Goal: Information Seeking & Learning: Learn about a topic

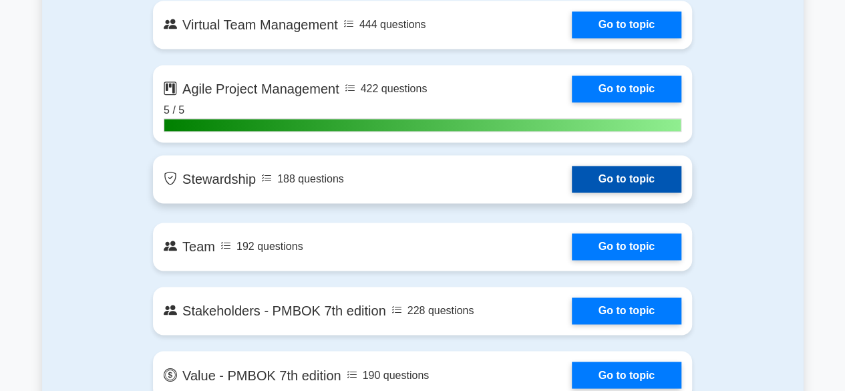
scroll to position [3342, 0]
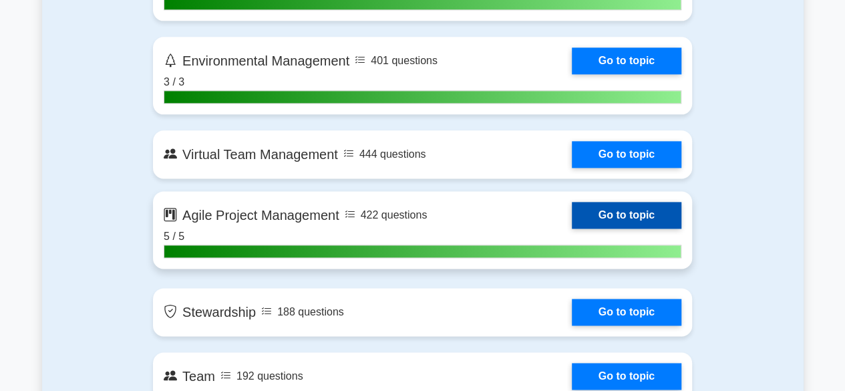
click at [605, 212] on link "Go to topic" at bounding box center [627, 215] width 110 height 27
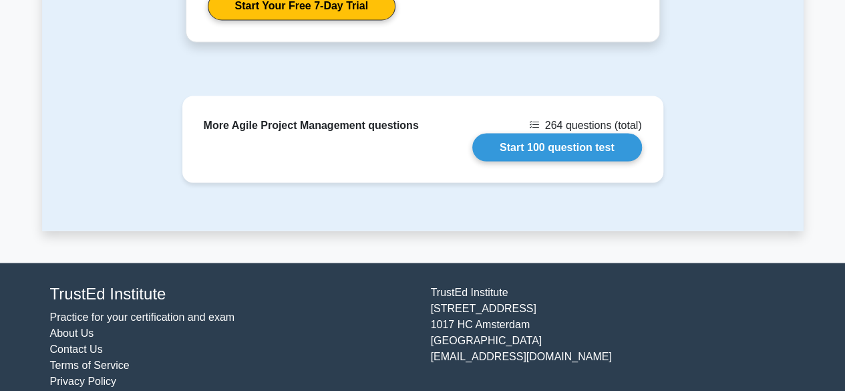
scroll to position [1235, 0]
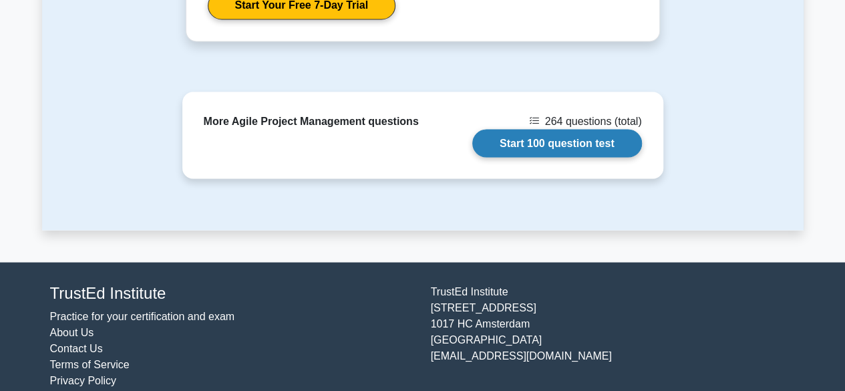
click at [573, 129] on link "Start 100 question test" at bounding box center [558, 143] width 170 height 28
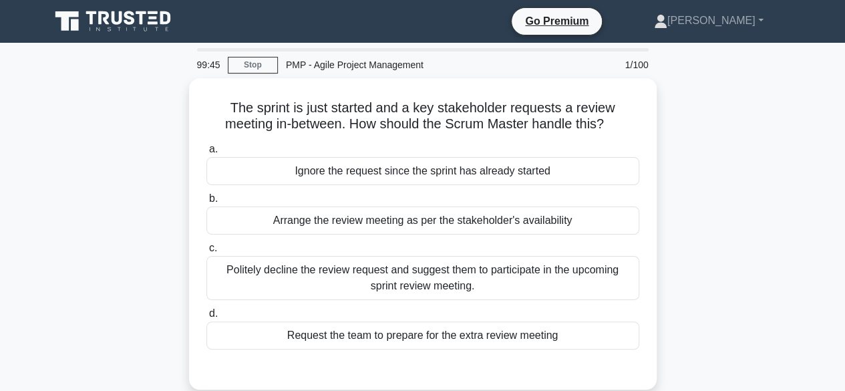
scroll to position [67, 0]
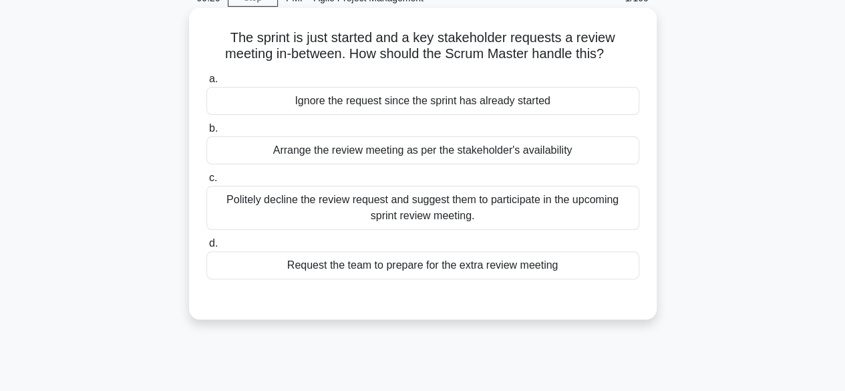
click at [408, 209] on div "Politely decline the review request and suggest them to participate in the upco…" at bounding box center [423, 208] width 433 height 44
click at [207, 182] on input "c. Politely decline the review request and suggest them to participate in the u…" at bounding box center [207, 178] width 0 height 9
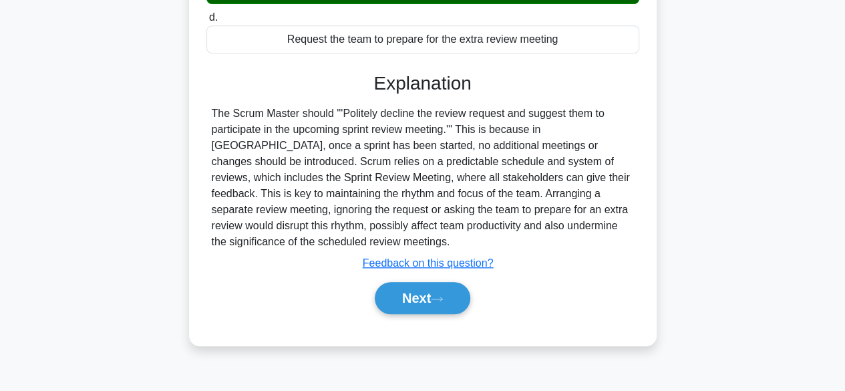
scroll to position [331, 0]
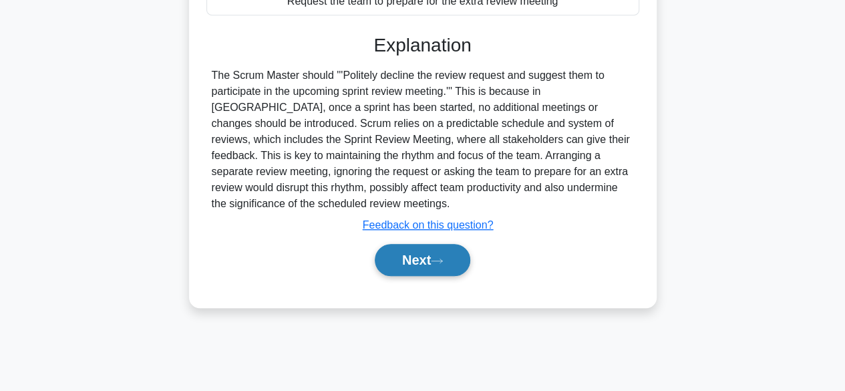
click at [413, 257] on button "Next" at bounding box center [423, 260] width 96 height 32
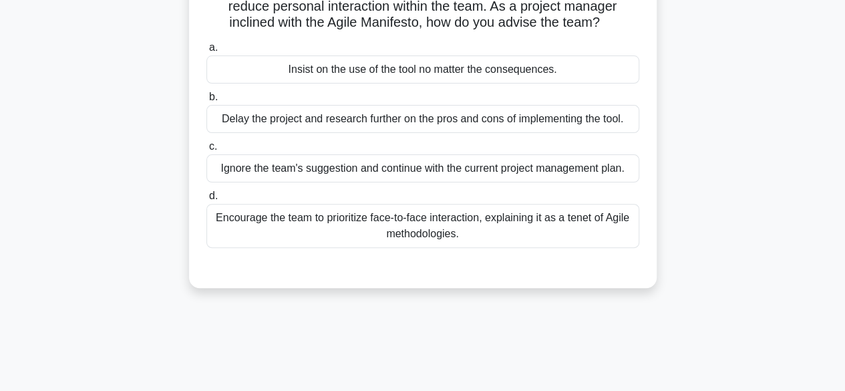
scroll to position [63, 0]
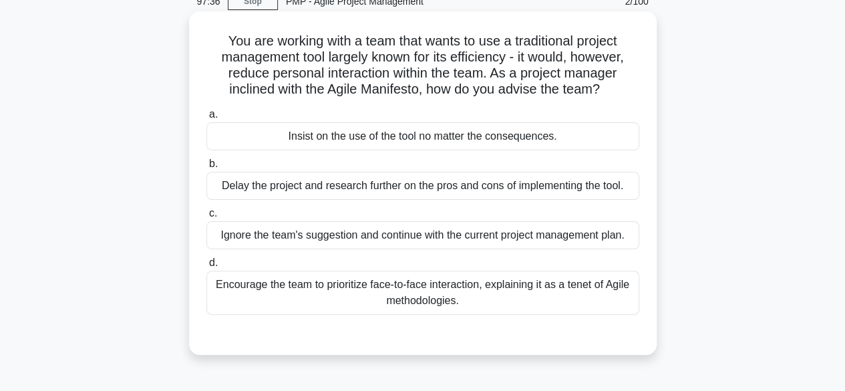
click at [515, 296] on div "Encourage the team to prioritize face-to-face interaction, explaining it as a t…" at bounding box center [423, 293] width 433 height 44
click at [207, 267] on input "d. Encourage the team to prioritize face-to-face interaction, explaining it as …" at bounding box center [207, 263] width 0 height 9
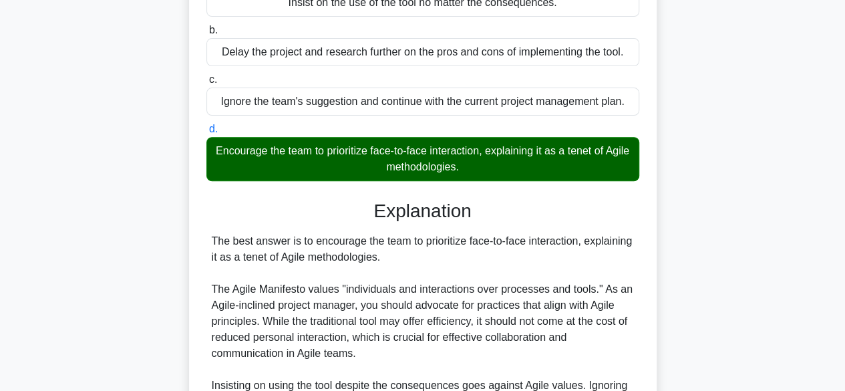
scroll to position [331, 0]
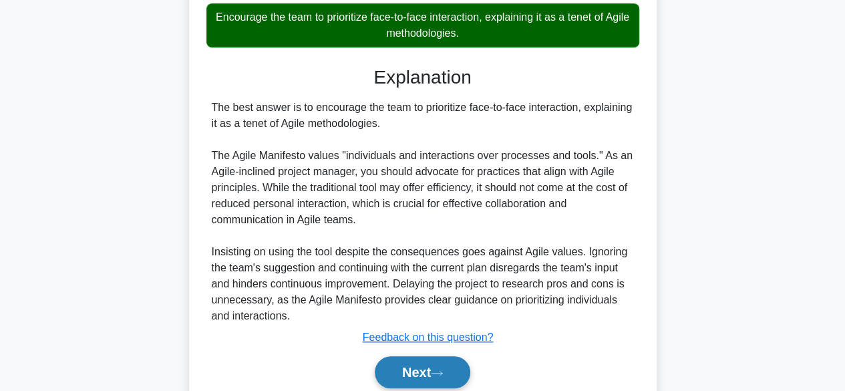
click at [426, 366] on button "Next" at bounding box center [423, 372] width 96 height 32
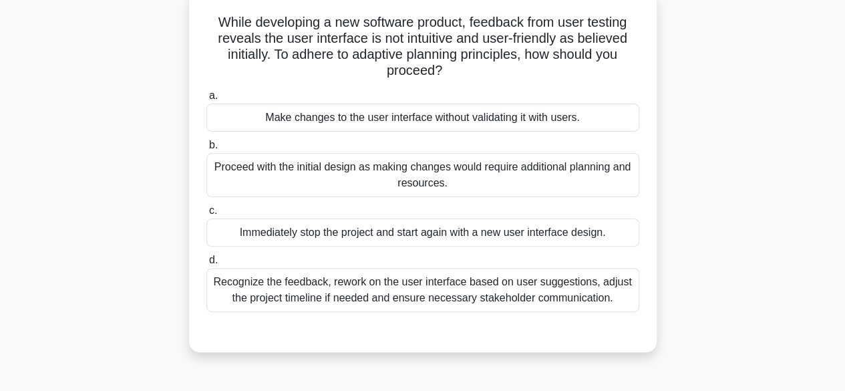
scroll to position [63, 0]
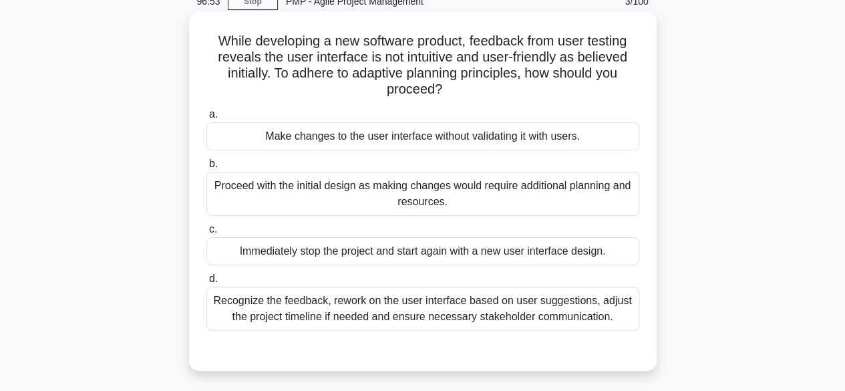
click at [361, 301] on div "Recognize the feedback, rework on the user interface based on user suggestions,…" at bounding box center [423, 309] width 433 height 44
click at [207, 283] on input "d. Recognize the feedback, rework on the user interface based on user suggestio…" at bounding box center [207, 279] width 0 height 9
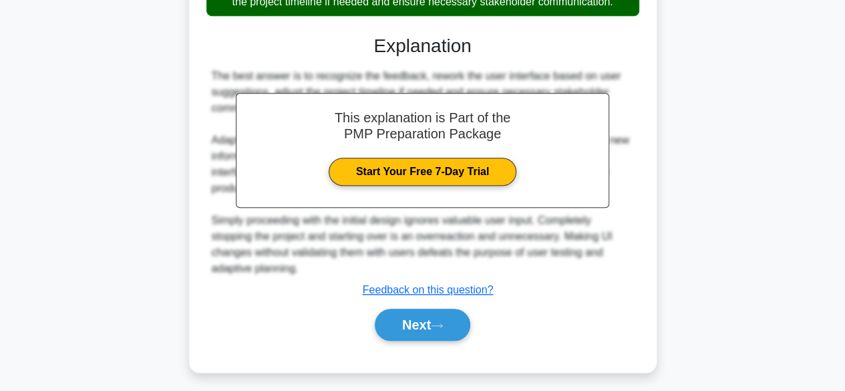
scroll to position [399, 0]
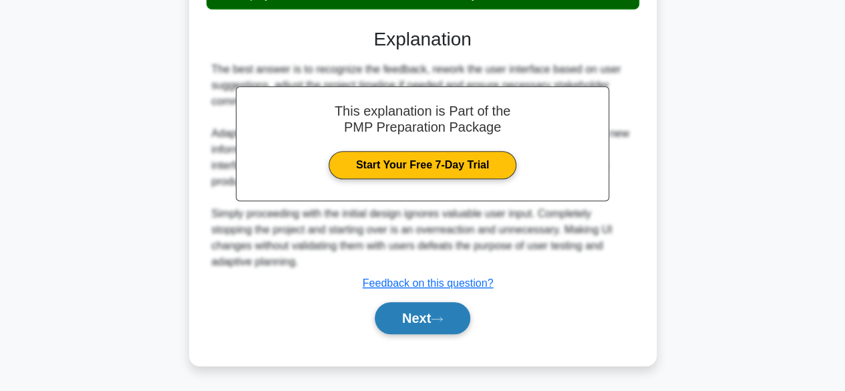
click at [434, 319] on button "Next" at bounding box center [423, 318] width 96 height 32
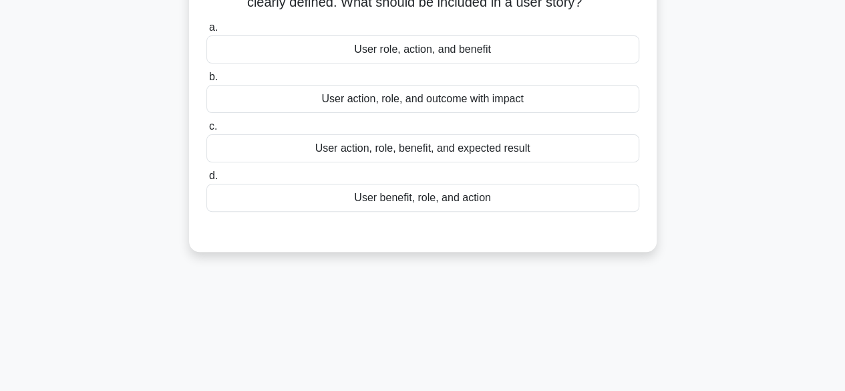
scroll to position [63, 0]
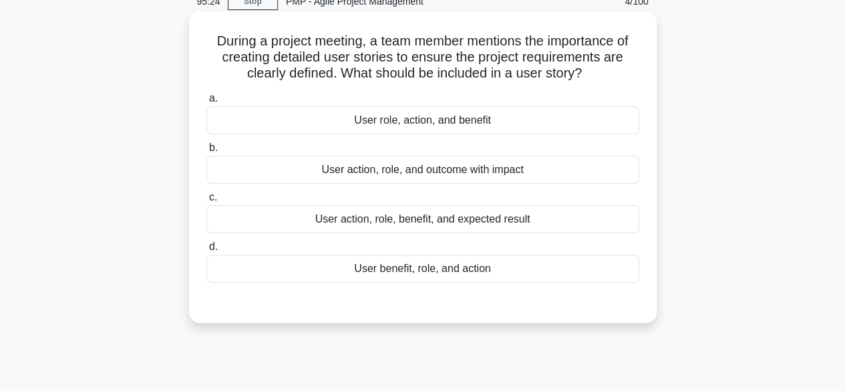
click at [422, 129] on div "User role, action, and benefit" at bounding box center [423, 120] width 433 height 28
click at [207, 103] on input "a. User role, action, and benefit" at bounding box center [207, 98] width 0 height 9
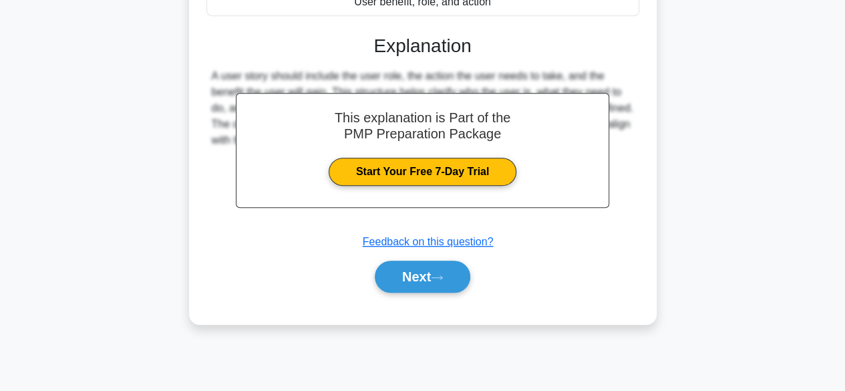
scroll to position [331, 0]
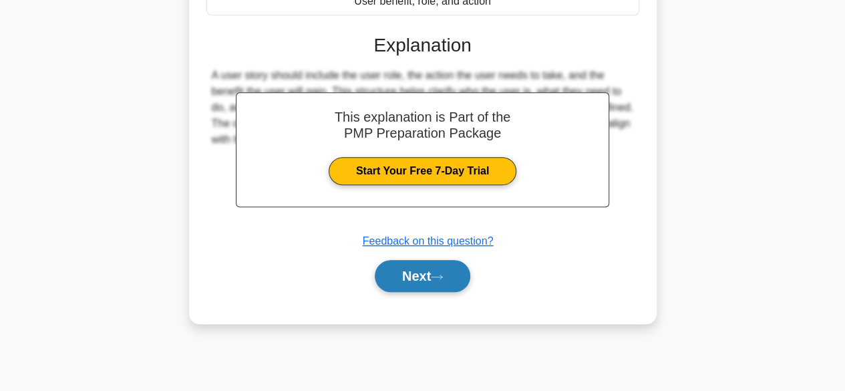
click at [426, 275] on button "Next" at bounding box center [423, 276] width 96 height 32
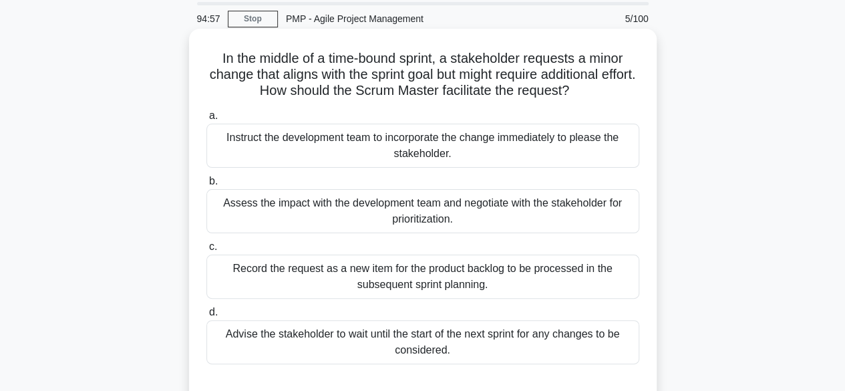
scroll to position [67, 0]
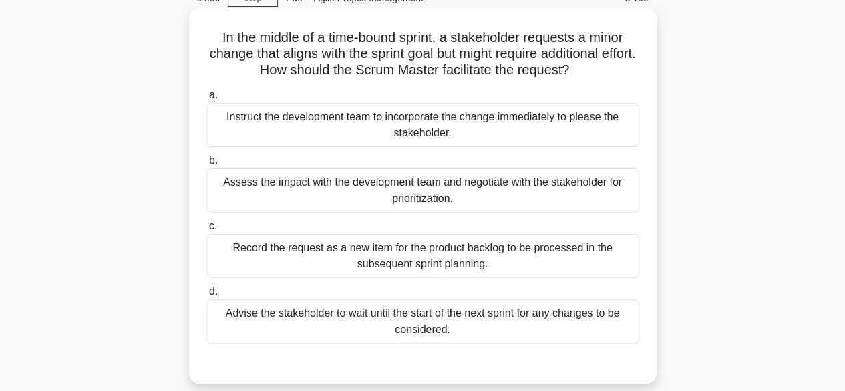
click at [484, 260] on div "Record the request as a new item for the product backlog to be processed in the…" at bounding box center [423, 256] width 433 height 44
click at [207, 231] on input "c. Record the request as a new item for the product backlog to be processed in …" at bounding box center [207, 226] width 0 height 9
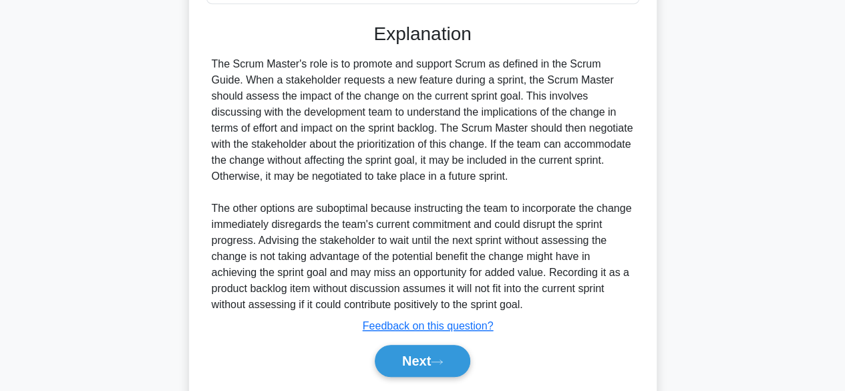
scroll to position [449, 0]
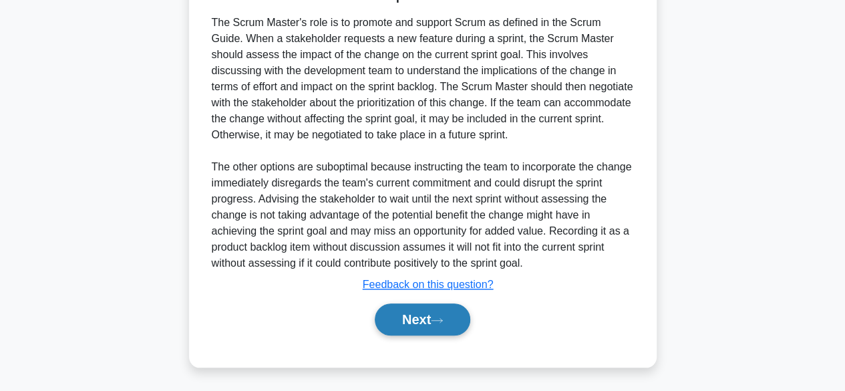
click at [410, 317] on button "Next" at bounding box center [423, 319] width 96 height 32
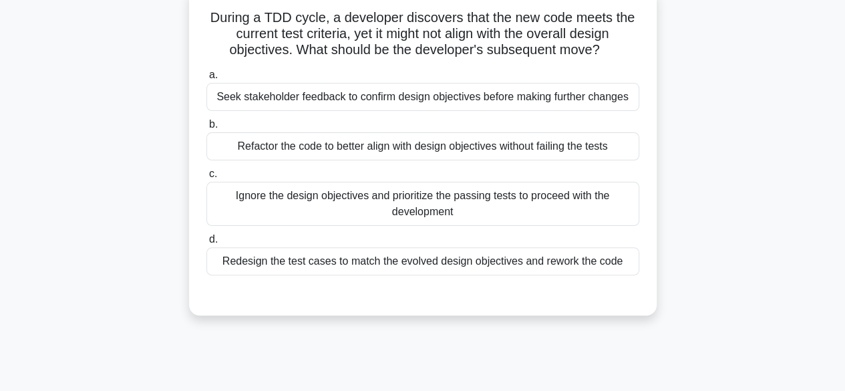
scroll to position [0, 0]
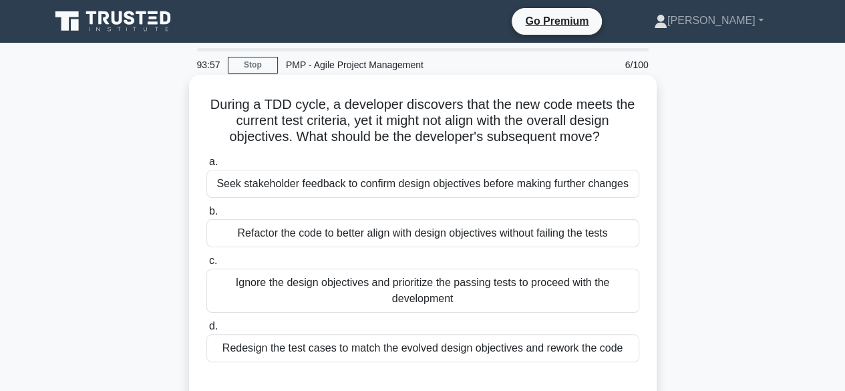
click at [476, 344] on div "Redesign the test cases to match the evolved design objectives and rework the c…" at bounding box center [423, 348] width 433 height 28
click at [207, 331] on input "d. Redesign the test cases to match the evolved design objectives and rework th…" at bounding box center [207, 326] width 0 height 9
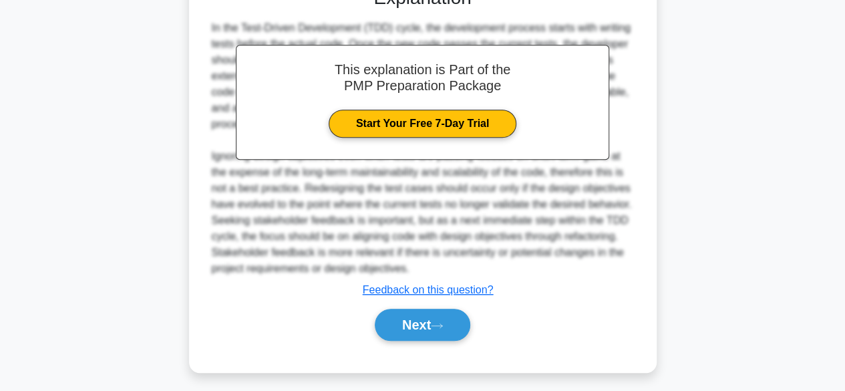
scroll to position [401, 0]
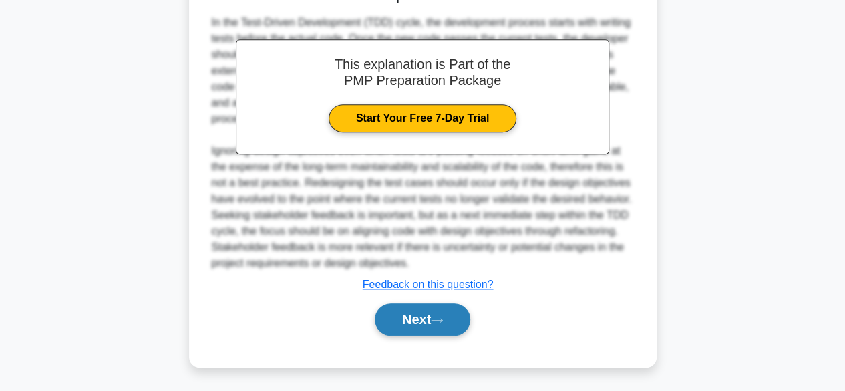
click at [416, 314] on button "Next" at bounding box center [423, 319] width 96 height 32
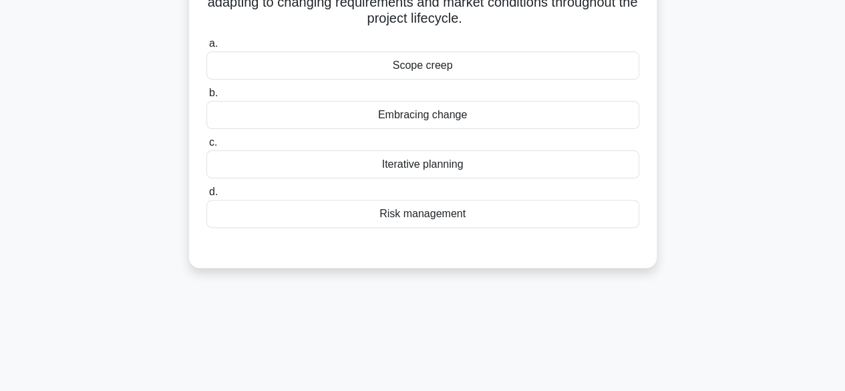
scroll to position [0, 0]
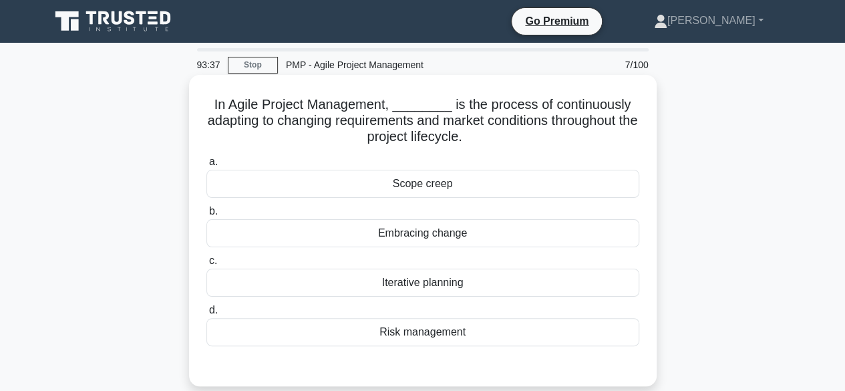
click at [432, 285] on div "Iterative planning" at bounding box center [423, 283] width 433 height 28
click at [207, 265] on input "c. Iterative planning" at bounding box center [207, 261] width 0 height 9
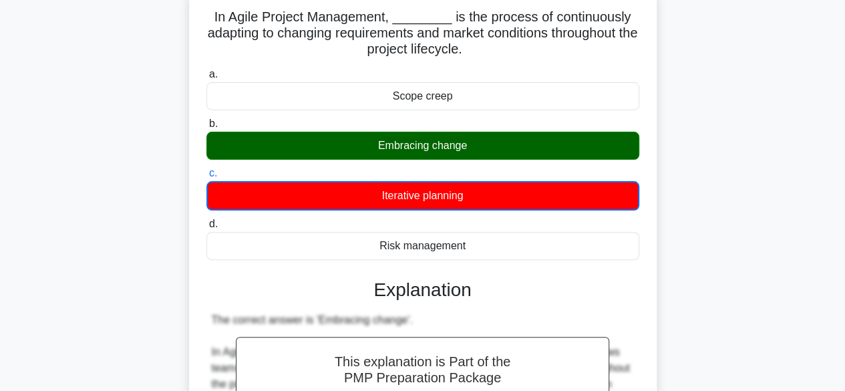
scroll to position [67, 0]
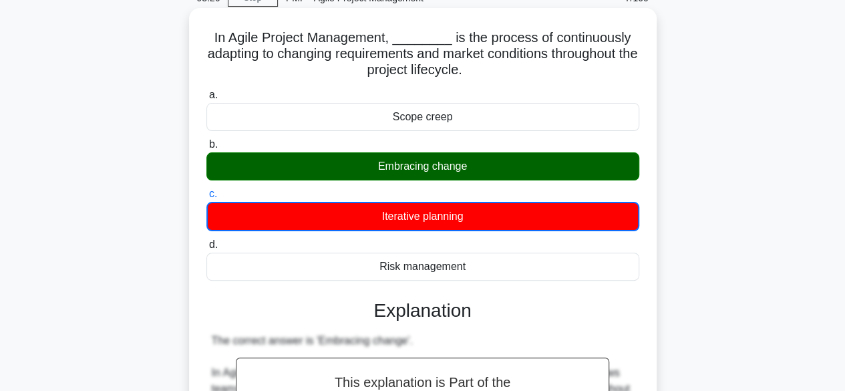
click at [441, 218] on div "Iterative planning" at bounding box center [423, 216] width 433 height 29
click at [207, 198] on input "c. Iterative planning" at bounding box center [207, 194] width 0 height 9
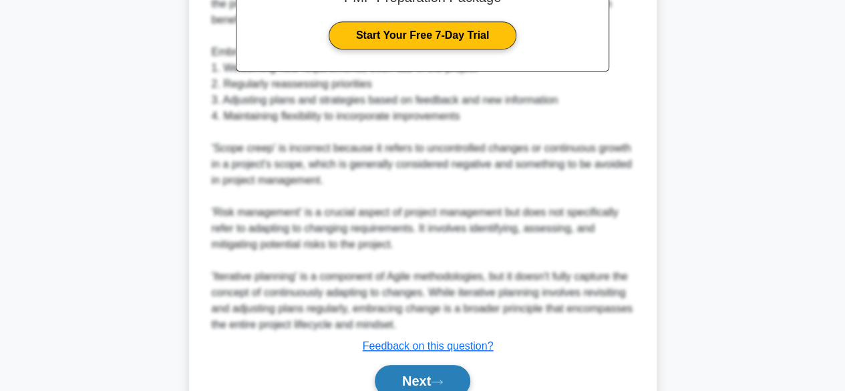
scroll to position [529, 0]
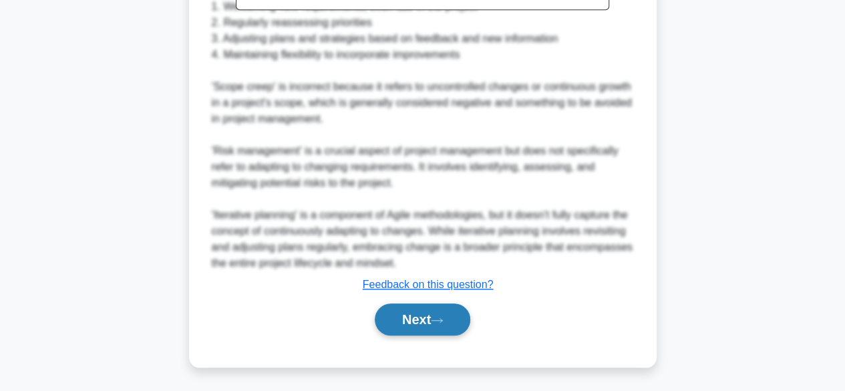
click at [438, 318] on icon at bounding box center [437, 320] width 12 height 7
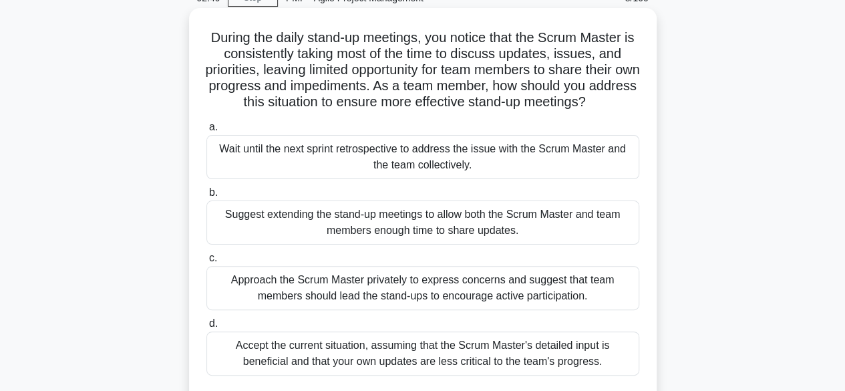
scroll to position [134, 0]
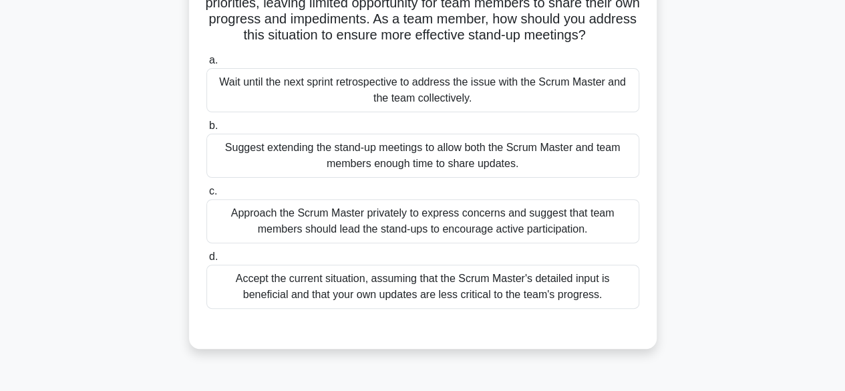
click at [343, 104] on div "Wait until the next sprint retrospective to address the issue with the Scrum Ma…" at bounding box center [423, 90] width 433 height 44
click at [207, 65] on input "a. Wait until the next sprint retrospective to address the issue with the Scrum…" at bounding box center [207, 60] width 0 height 9
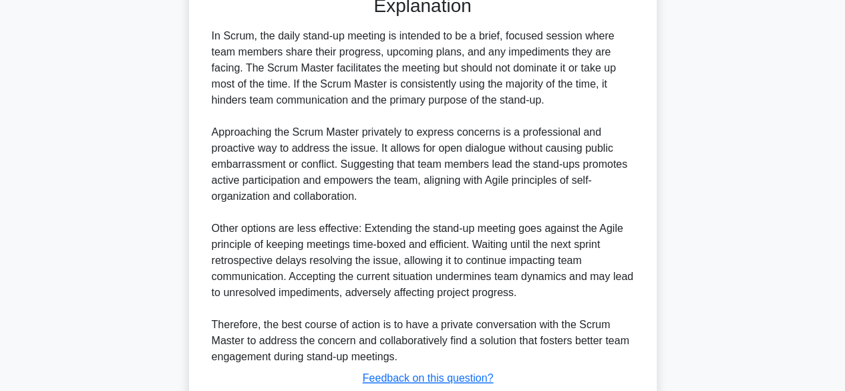
scroll to position [561, 0]
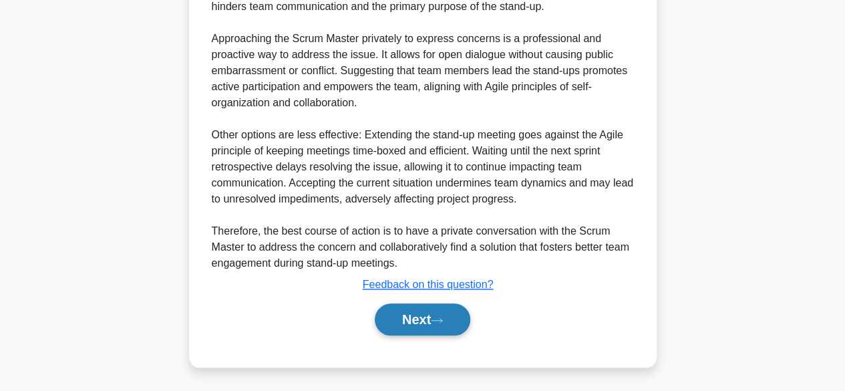
click at [409, 314] on button "Next" at bounding box center [423, 319] width 96 height 32
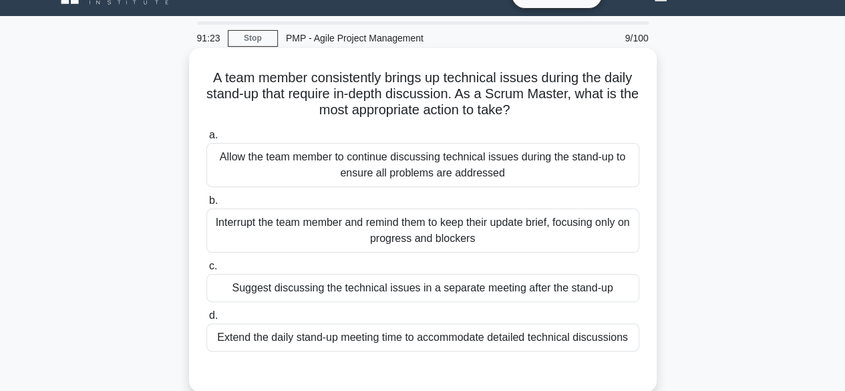
scroll to position [67, 0]
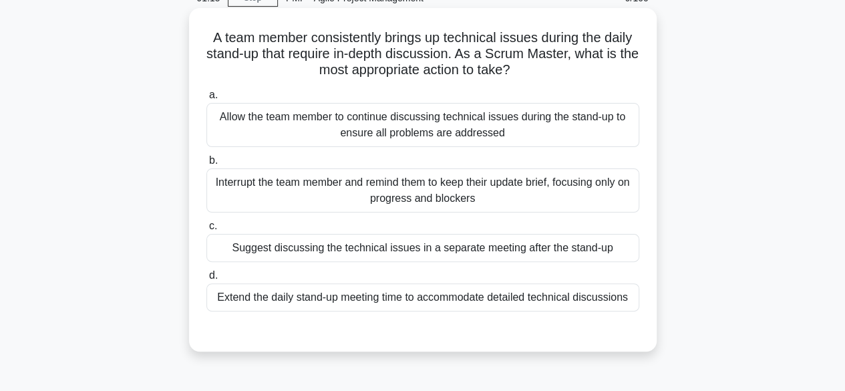
click at [422, 196] on div "Interrupt the team member and remind them to keep their update brief, focusing …" at bounding box center [423, 190] width 433 height 44
click at [207, 165] on input "b. Interrupt the team member and remind them to keep their update brief, focusi…" at bounding box center [207, 160] width 0 height 9
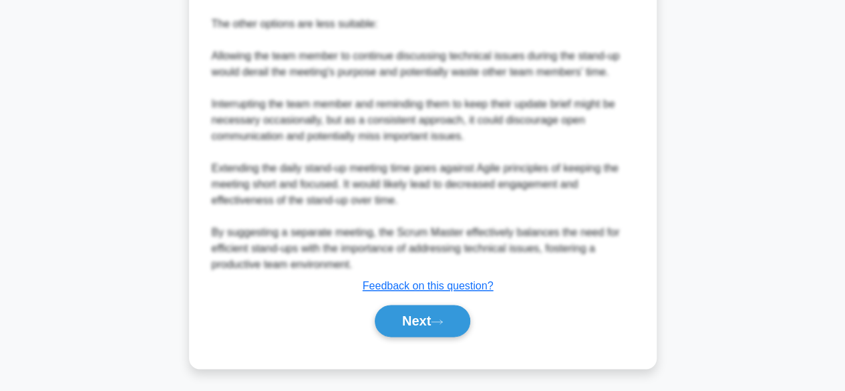
scroll to position [658, 0]
click at [415, 312] on button "Next" at bounding box center [423, 319] width 96 height 32
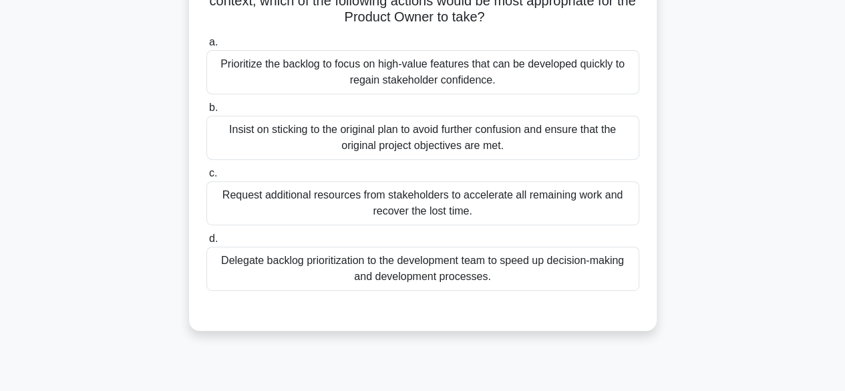
scroll to position [264, 0]
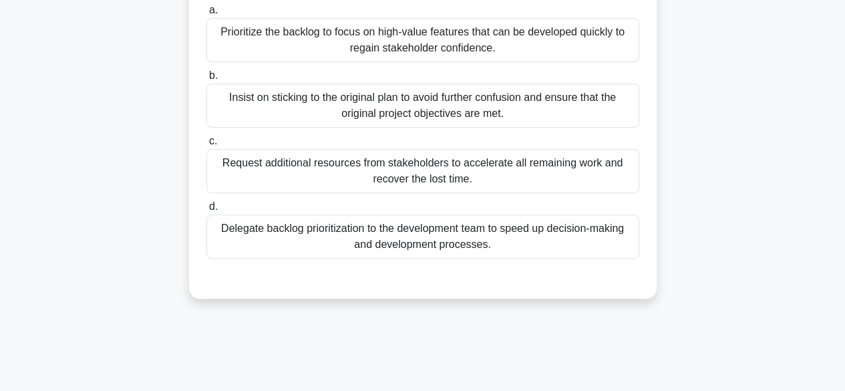
click at [366, 170] on div "Request additional resources from stakeholders to accelerate all remaining work…" at bounding box center [423, 171] width 433 height 44
click at [207, 146] on input "c. Request additional resources from stakeholders to accelerate all remaining w…" at bounding box center [207, 141] width 0 height 9
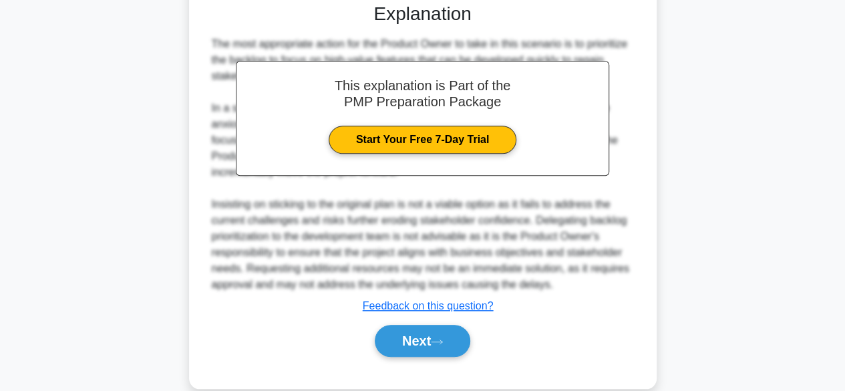
scroll to position [561, 0]
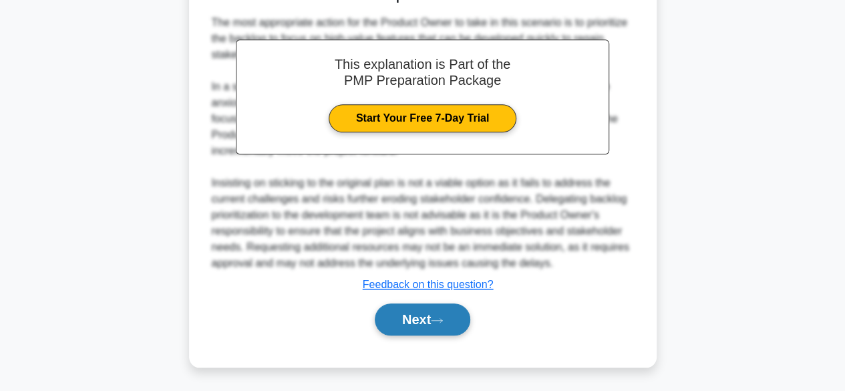
click at [402, 309] on button "Next" at bounding box center [423, 319] width 96 height 32
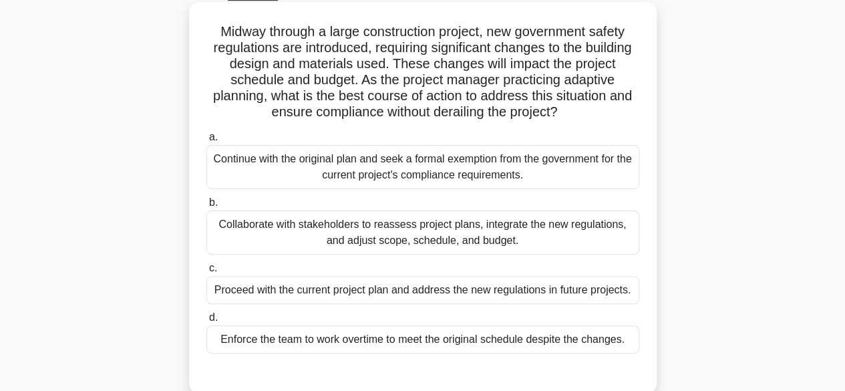
scroll to position [130, 0]
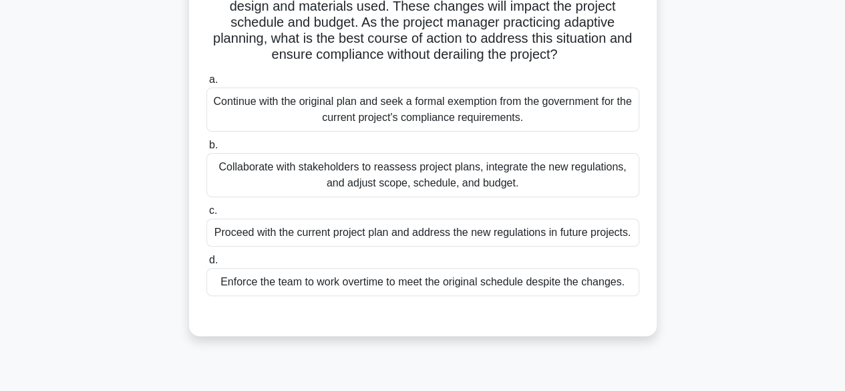
click at [357, 176] on div "Collaborate with stakeholders to reassess project plans, integrate the new regu…" at bounding box center [423, 175] width 433 height 44
click at [207, 150] on input "b. Collaborate with stakeholders to reassess project plans, integrate the new r…" at bounding box center [207, 145] width 0 height 9
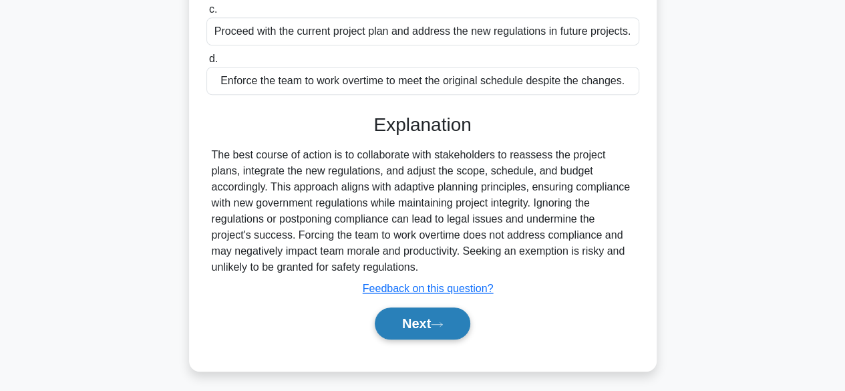
scroll to position [335, 0]
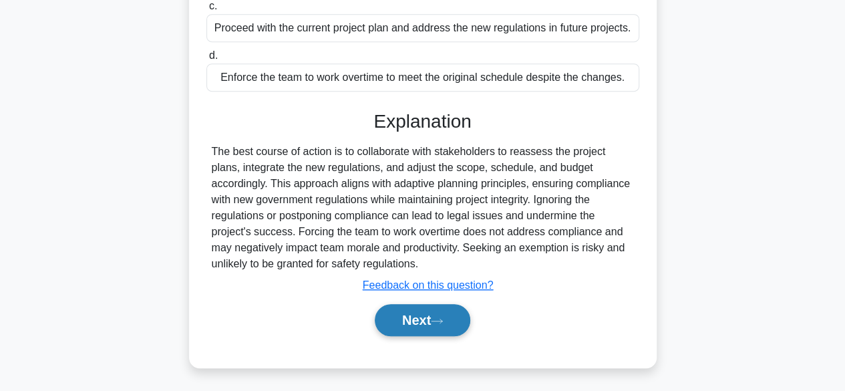
click at [425, 316] on button "Next" at bounding box center [423, 320] width 96 height 32
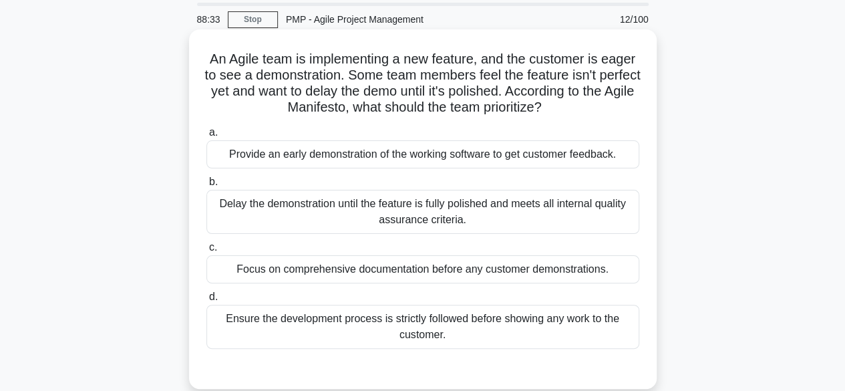
scroll to position [67, 0]
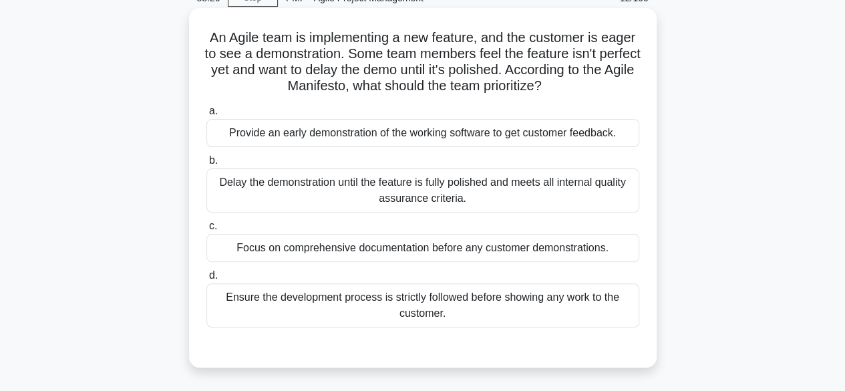
click at [402, 136] on div "Provide an early demonstration of the working software to get customer feedback." at bounding box center [423, 133] width 433 height 28
click at [207, 116] on input "a. Provide an early demonstration of the working software to get customer feedb…" at bounding box center [207, 111] width 0 height 9
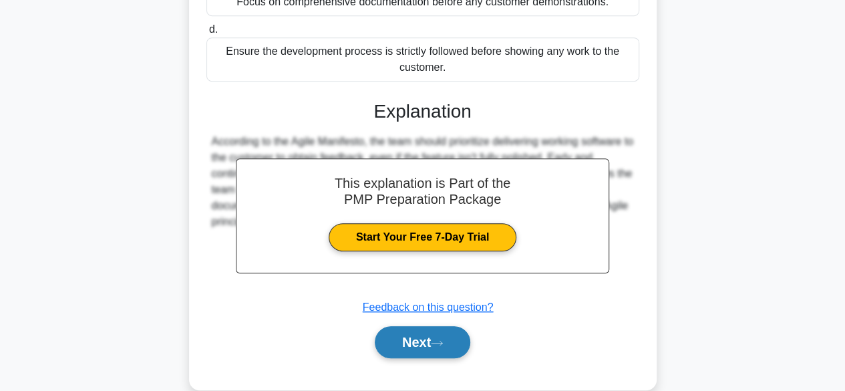
scroll to position [334, 0]
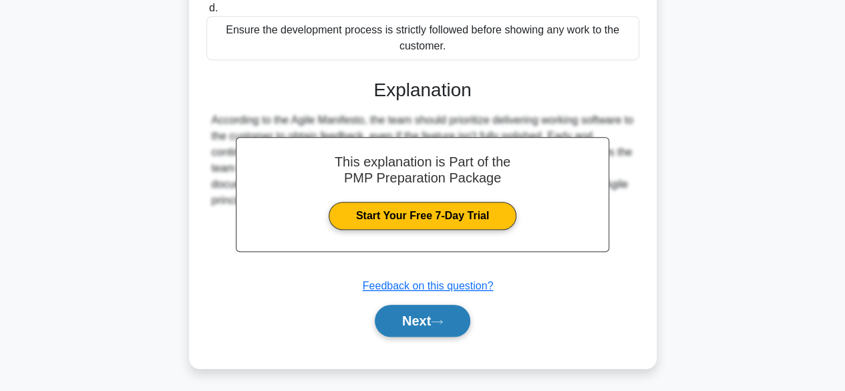
click at [412, 323] on button "Next" at bounding box center [423, 321] width 96 height 32
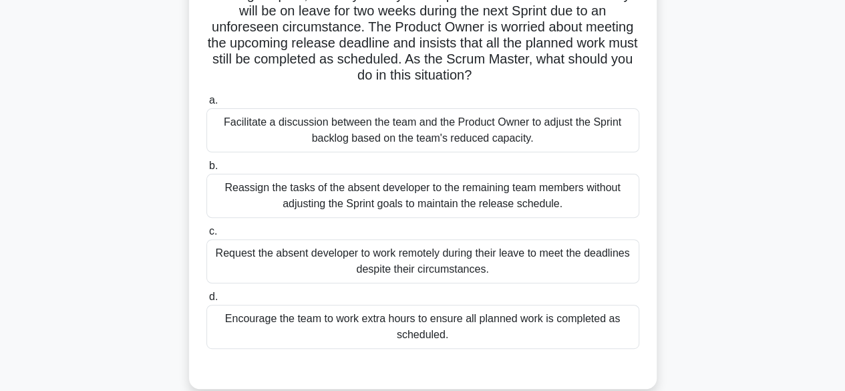
scroll to position [130, 0]
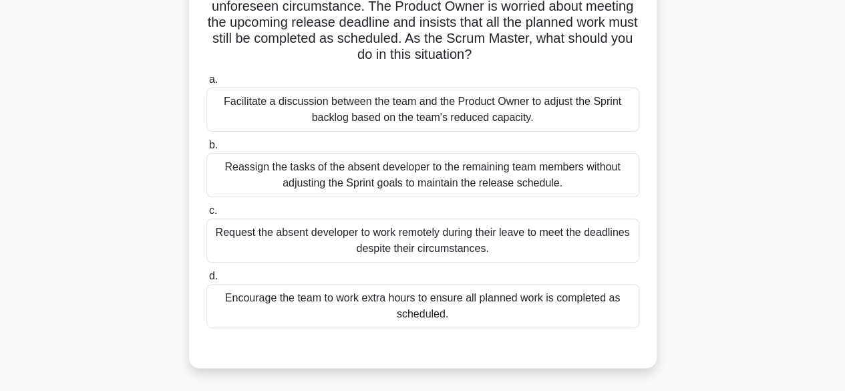
click at [352, 128] on div "Facilitate a discussion between the team and the Product Owner to adjust the Sp…" at bounding box center [423, 110] width 433 height 44
click at [207, 84] on input "a. Facilitate a discussion between the team and the Product Owner to adjust the…" at bounding box center [207, 80] width 0 height 9
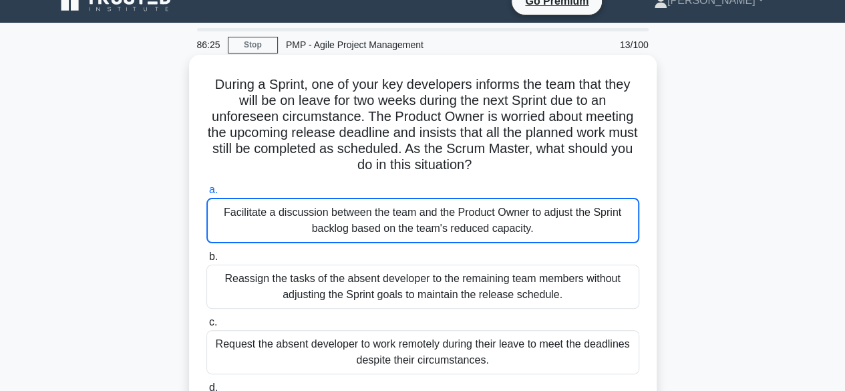
scroll to position [0, 0]
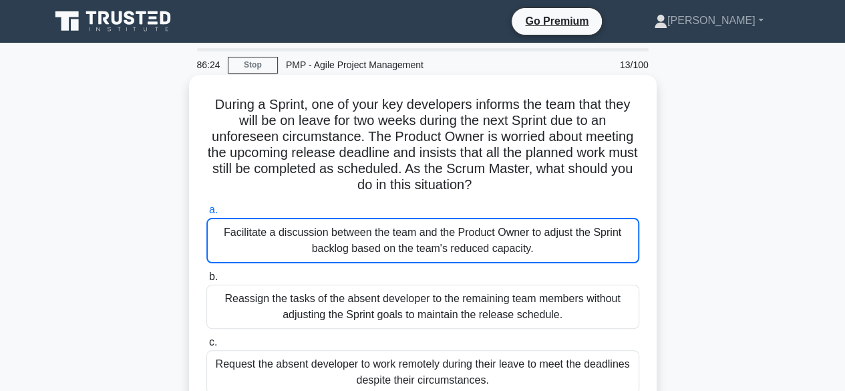
click at [377, 240] on div "Facilitate a discussion between the team and the Product Owner to adjust the Sp…" at bounding box center [423, 240] width 433 height 45
click at [207, 215] on input "a. Facilitate a discussion between the team and the Product Owner to adjust the…" at bounding box center [207, 210] width 0 height 9
click at [442, 241] on div "Facilitate a discussion between the team and the Product Owner to adjust the Sp…" at bounding box center [423, 240] width 433 height 45
click at [207, 215] on input "a. Facilitate a discussion between the team and the Product Owner to adjust the…" at bounding box center [207, 210] width 0 height 9
click at [442, 241] on div "Facilitate a discussion between the team and the Product Owner to adjust the Sp…" at bounding box center [423, 240] width 433 height 45
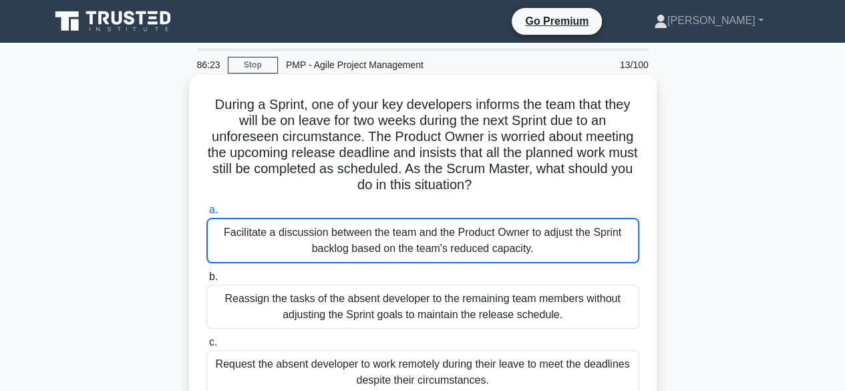
click at [207, 215] on input "a. Facilitate a discussion between the team and the Product Owner to adjust the…" at bounding box center [207, 210] width 0 height 9
click at [390, 236] on div "Facilitate a discussion between the team and the Product Owner to adjust the Sp…" at bounding box center [423, 240] width 433 height 45
click at [207, 215] on input "a. Facilitate a discussion between the team and the Product Owner to adjust the…" at bounding box center [207, 210] width 0 height 9
click at [332, 248] on div "Facilitate a discussion between the team and the Product Owner to adjust the Sp…" at bounding box center [423, 240] width 433 height 45
click at [207, 215] on input "a. Facilitate a discussion between the team and the Product Owner to adjust the…" at bounding box center [207, 210] width 0 height 9
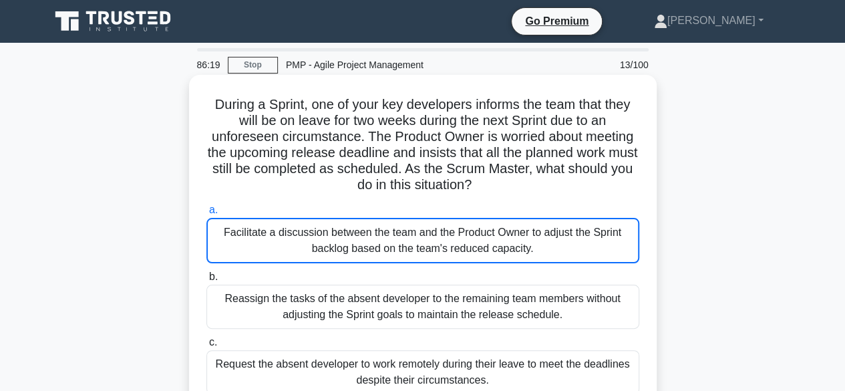
click at [362, 248] on div "Facilitate a discussion between the team and the Product Owner to adjust the Sp…" at bounding box center [423, 240] width 433 height 45
click at [207, 215] on input "a. Facilitate a discussion between the team and the Product Owner to adjust the…" at bounding box center [207, 210] width 0 height 9
click at [388, 240] on div "Facilitate a discussion between the team and the Product Owner to adjust the Sp…" at bounding box center [423, 240] width 433 height 45
click at [207, 215] on input "a. Facilitate a discussion between the team and the Product Owner to adjust the…" at bounding box center [207, 210] width 0 height 9
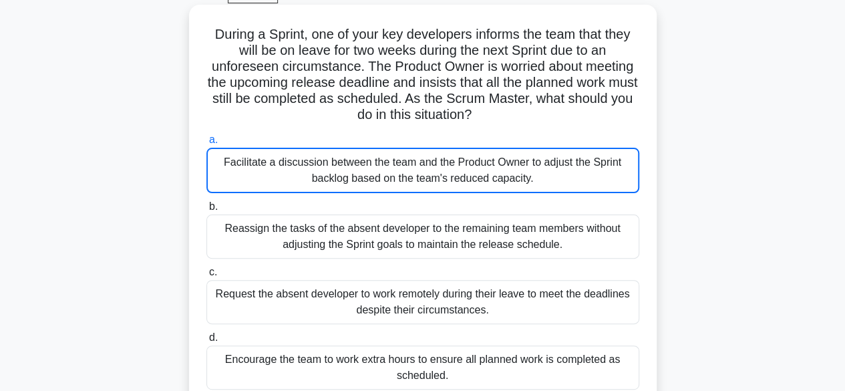
scroll to position [67, 0]
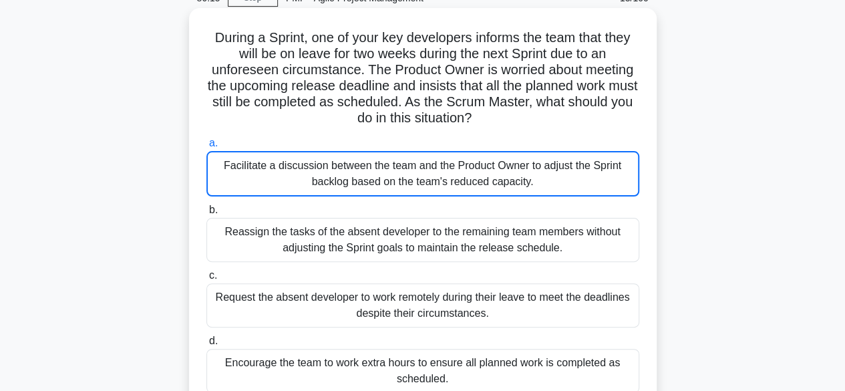
click at [449, 180] on div "Facilitate a discussion between the team and the Product Owner to adjust the Sp…" at bounding box center [423, 173] width 433 height 45
click at [207, 148] on input "a. Facilitate a discussion between the team and the Product Owner to adjust the…" at bounding box center [207, 143] width 0 height 9
click at [449, 180] on div "Facilitate a discussion between the team and the Product Owner to adjust the Sp…" at bounding box center [423, 173] width 433 height 45
click at [207, 148] on input "a. Facilitate a discussion between the team and the Product Owner to adjust the…" at bounding box center [207, 143] width 0 height 9
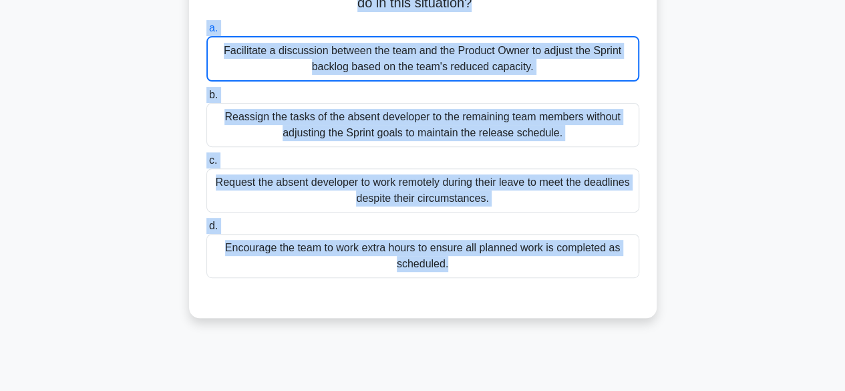
scroll to position [247, 0]
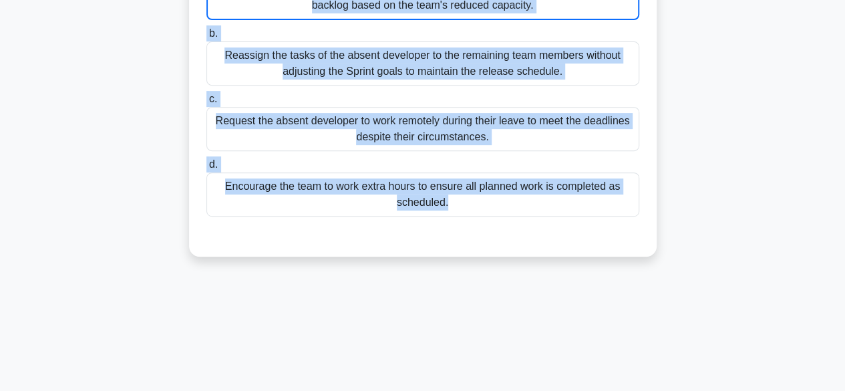
drag, startPoint x: 209, startPoint y: 102, endPoint x: 536, endPoint y: 256, distance: 361.4
click at [536, 256] on div "During a Sprint, one of your key developers informs the team that they will be …" at bounding box center [423, 52] width 762 height 441
copy div "During a Sprint, one of your key developers informs the team that they will be …"
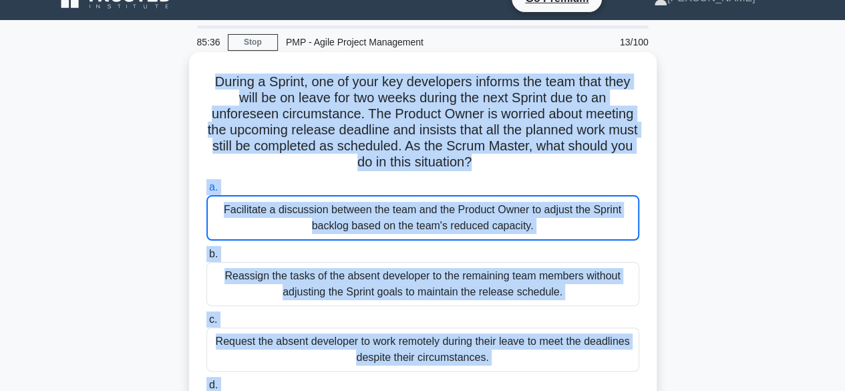
scroll to position [0, 0]
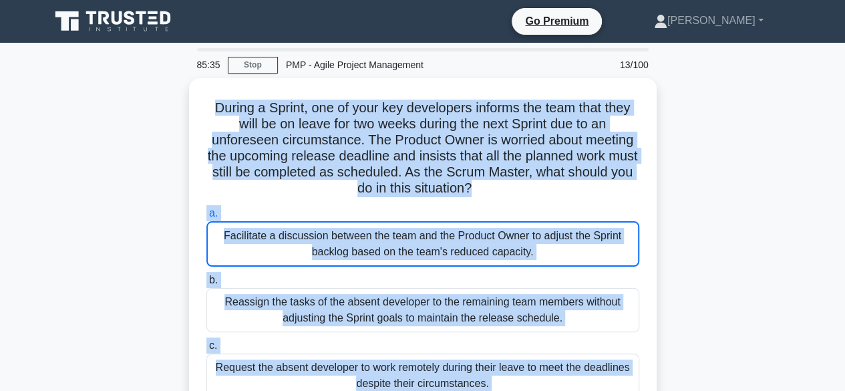
click at [732, 188] on div "During a Sprint, one of your key developers informs the team that they will be …" at bounding box center [423, 298] width 762 height 441
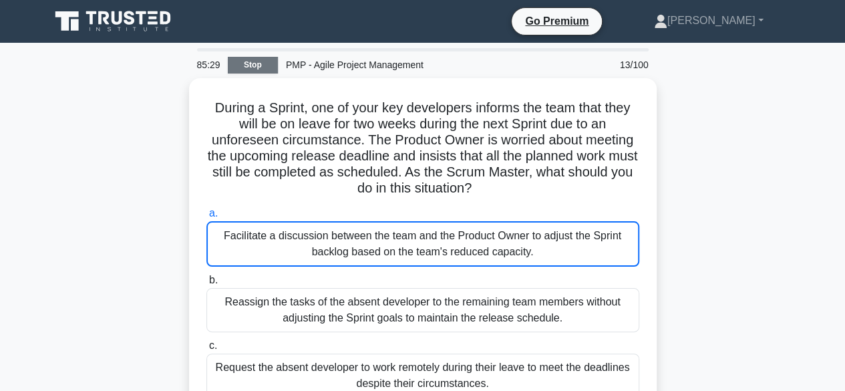
click at [253, 67] on link "Stop" at bounding box center [253, 65] width 50 height 17
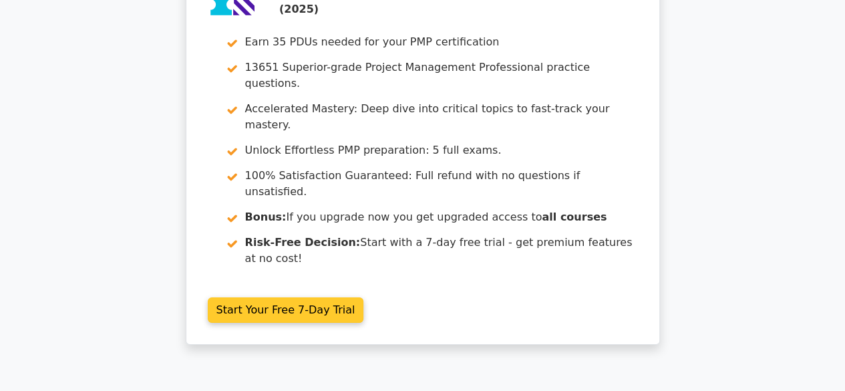
scroll to position [2307, 0]
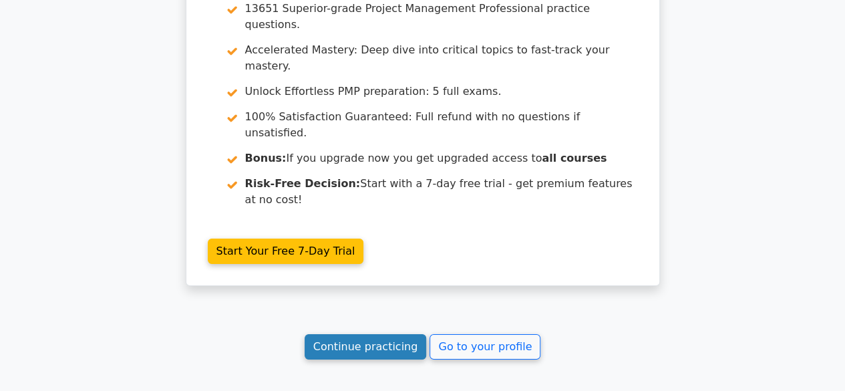
click at [380, 334] on link "Continue practicing" at bounding box center [366, 346] width 122 height 25
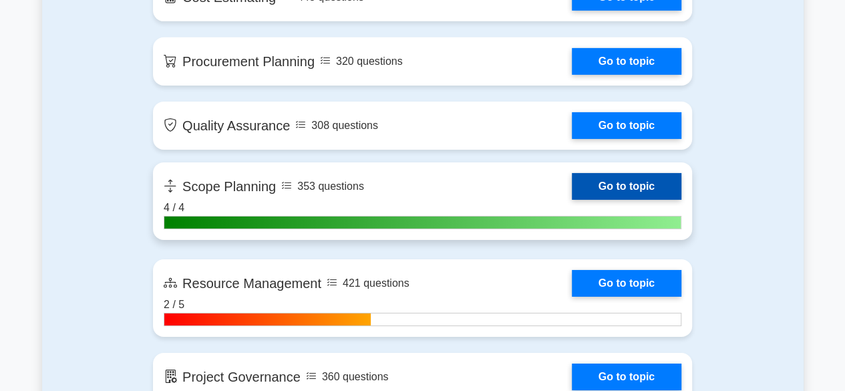
scroll to position [2205, 0]
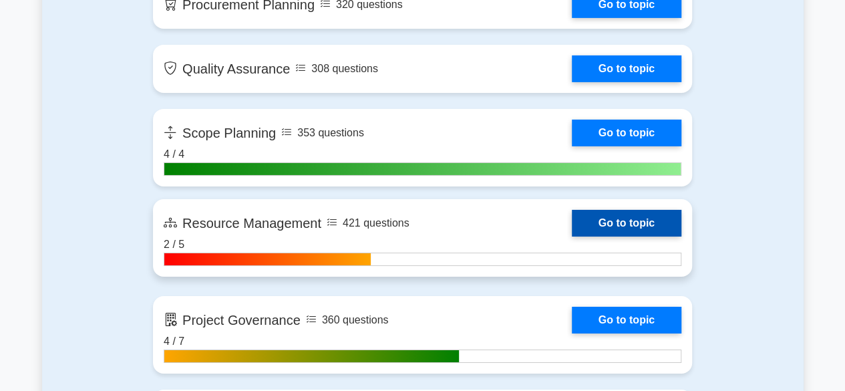
click at [572, 226] on link "Go to topic" at bounding box center [627, 223] width 110 height 27
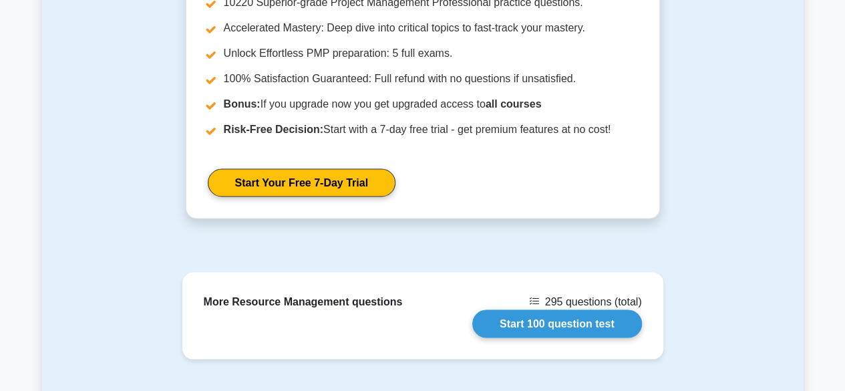
scroll to position [1069, 0]
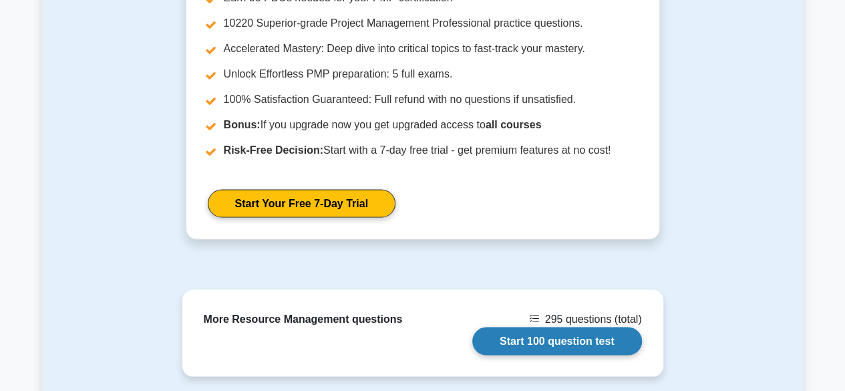
click at [536, 327] on link "Start 100 question test" at bounding box center [558, 341] width 170 height 28
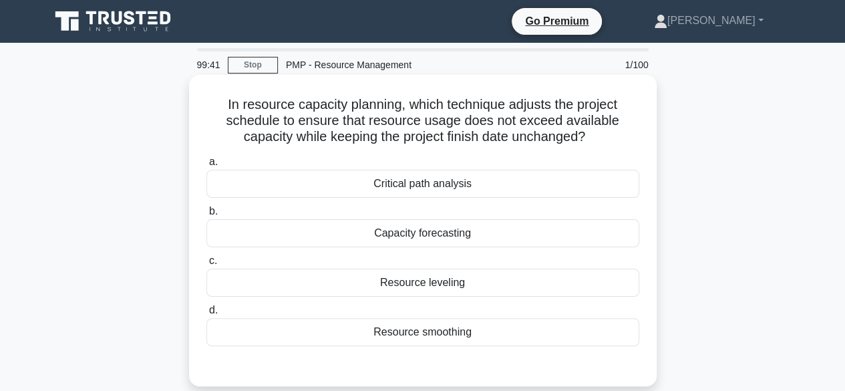
scroll to position [134, 0]
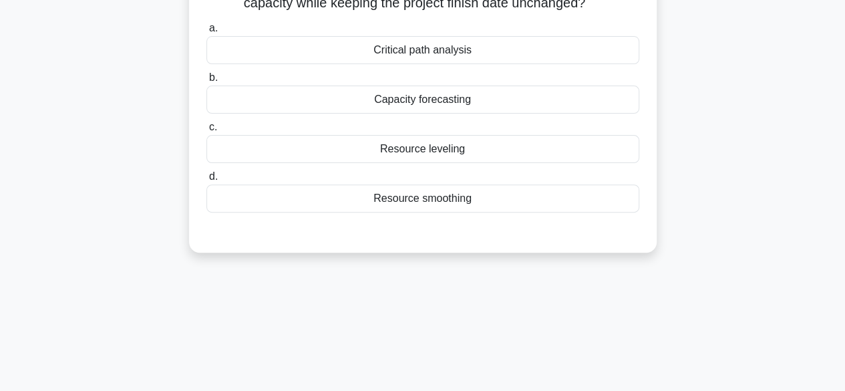
click at [434, 156] on div "Resource leveling" at bounding box center [423, 149] width 433 height 28
click at [207, 132] on input "c. Resource leveling" at bounding box center [207, 127] width 0 height 9
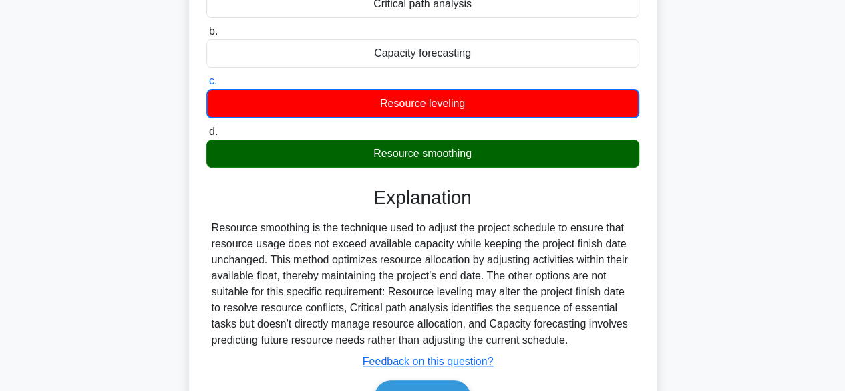
scroll to position [200, 0]
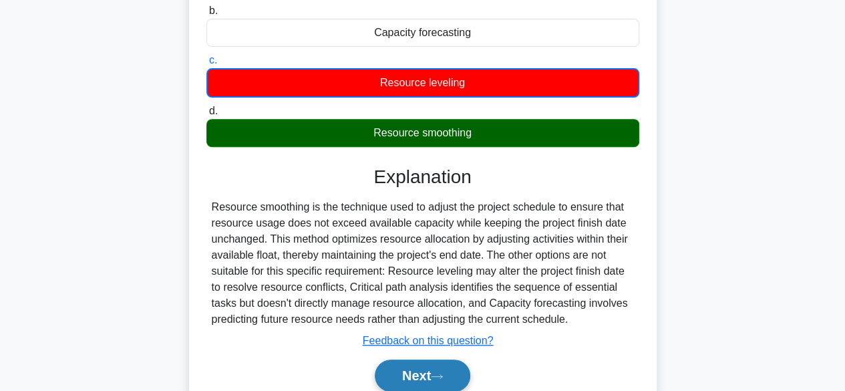
click at [406, 370] on button "Next" at bounding box center [423, 376] width 96 height 32
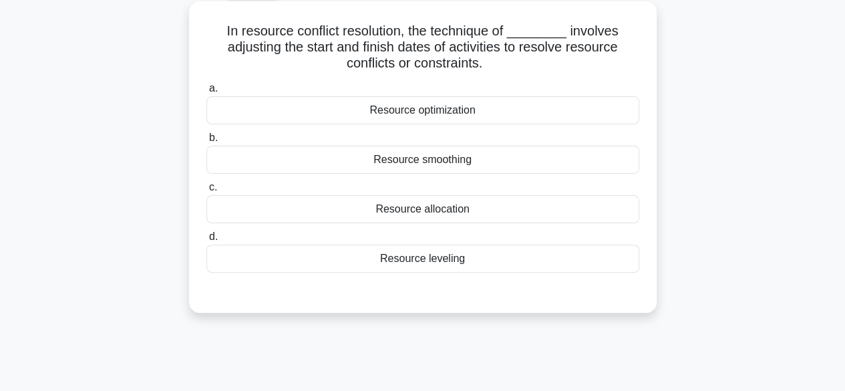
scroll to position [0, 0]
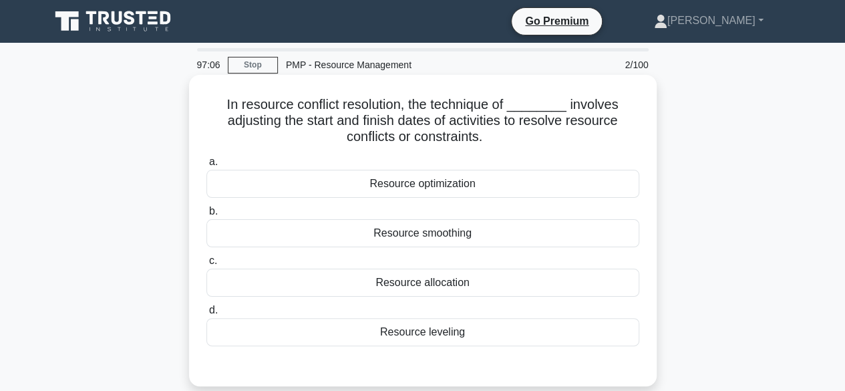
click at [442, 240] on div "Resource smoothing" at bounding box center [423, 233] width 433 height 28
click at [207, 216] on input "b. Resource smoothing" at bounding box center [207, 211] width 0 height 9
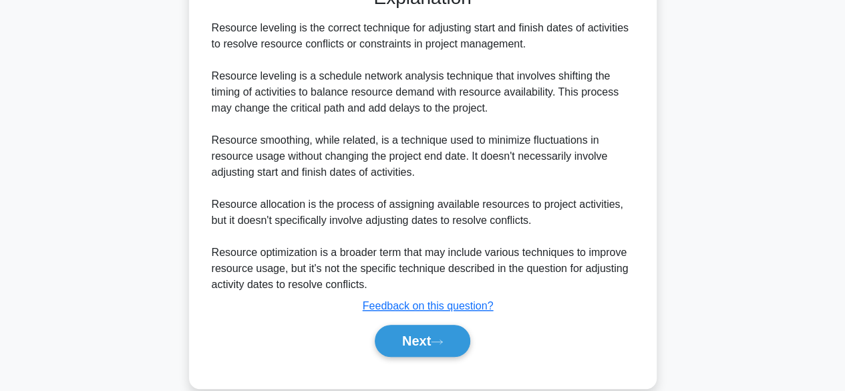
scroll to position [401, 0]
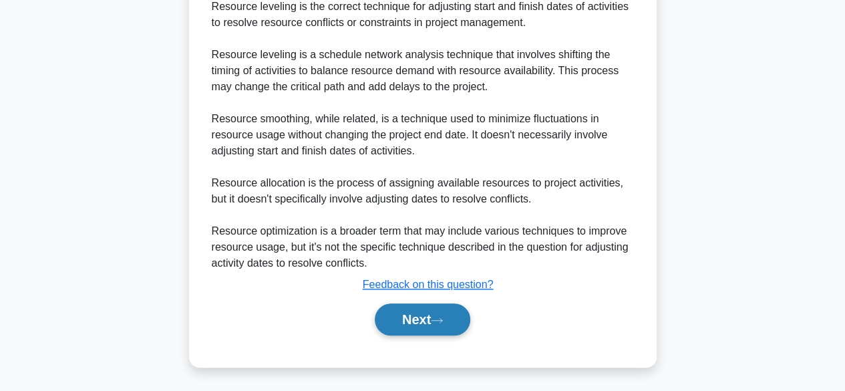
click at [412, 324] on button "Next" at bounding box center [423, 319] width 96 height 32
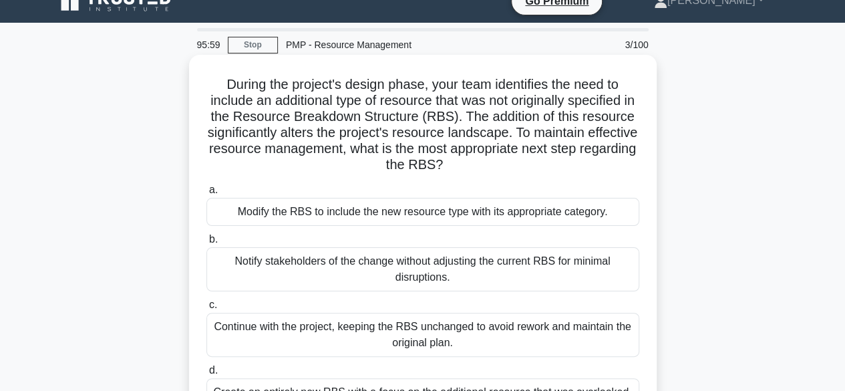
scroll to position [0, 0]
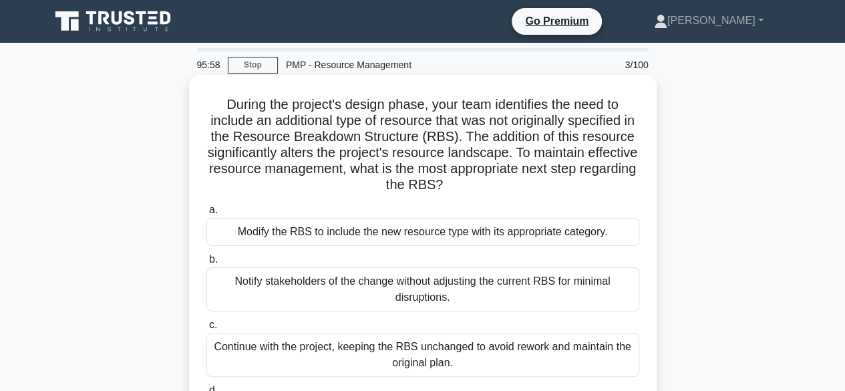
click at [396, 233] on div "Modify the RBS to include the new resource type with its appropriate category." at bounding box center [423, 232] width 433 height 28
click at [207, 215] on input "a. Modify the RBS to include the new resource type with its appropriate categor…" at bounding box center [207, 210] width 0 height 9
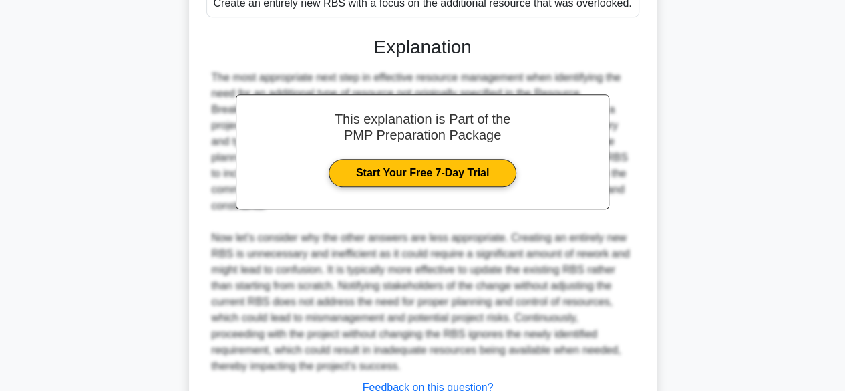
scroll to position [468, 0]
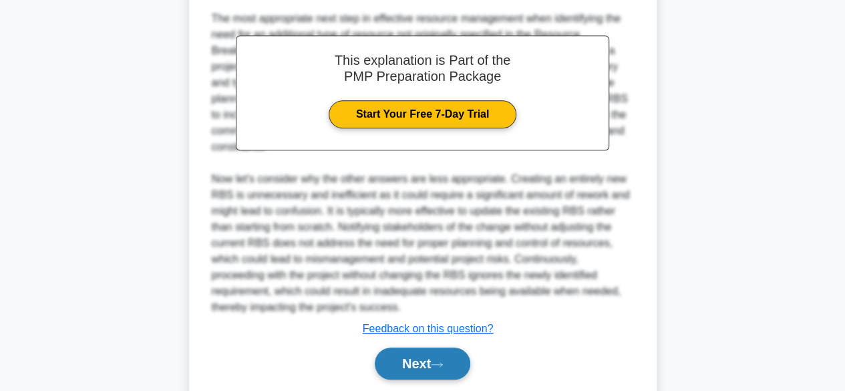
click at [428, 366] on button "Next" at bounding box center [423, 364] width 96 height 32
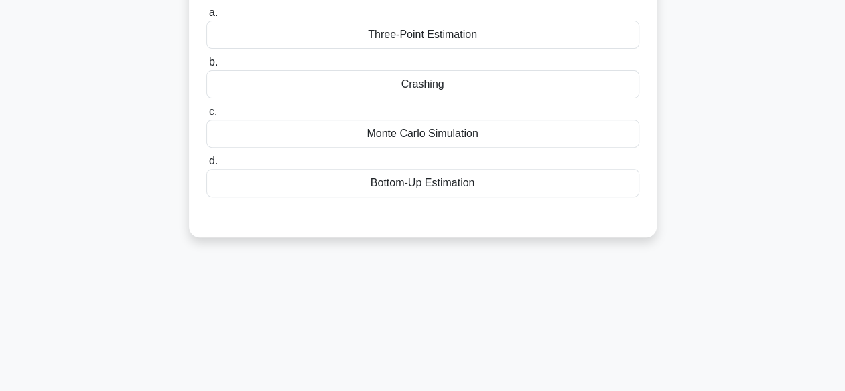
scroll to position [63, 0]
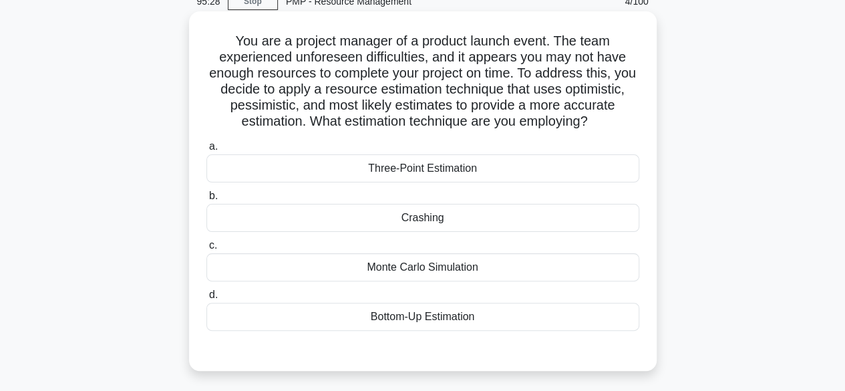
click at [419, 163] on div "Three-Point Estimation" at bounding box center [423, 168] width 433 height 28
click at [207, 151] on input "a. Three-Point Estimation" at bounding box center [207, 146] width 0 height 9
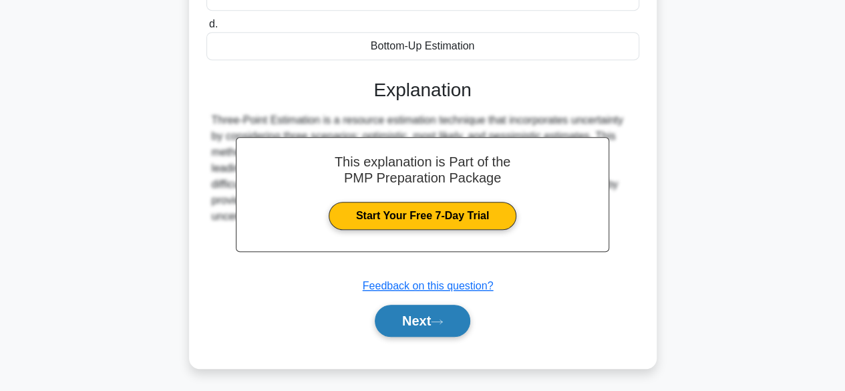
scroll to position [335, 0]
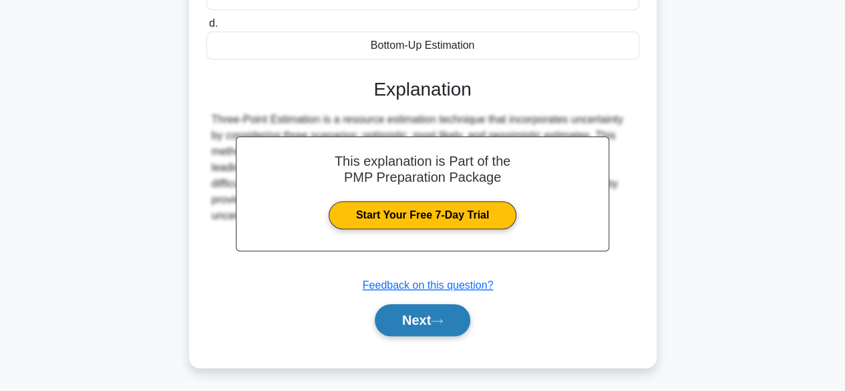
click at [411, 323] on button "Next" at bounding box center [423, 320] width 96 height 32
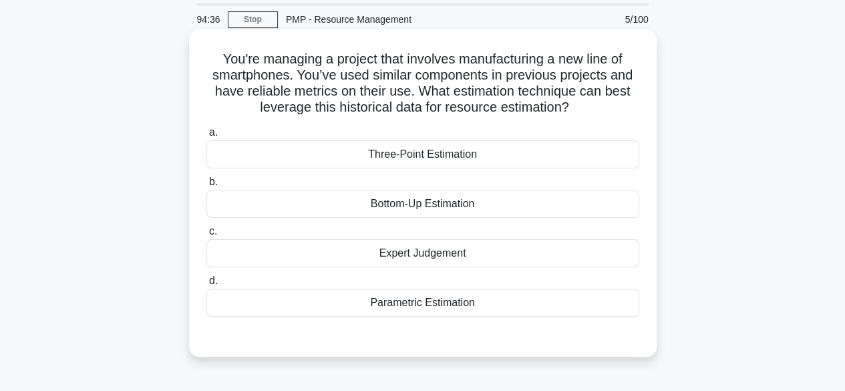
scroll to position [67, 0]
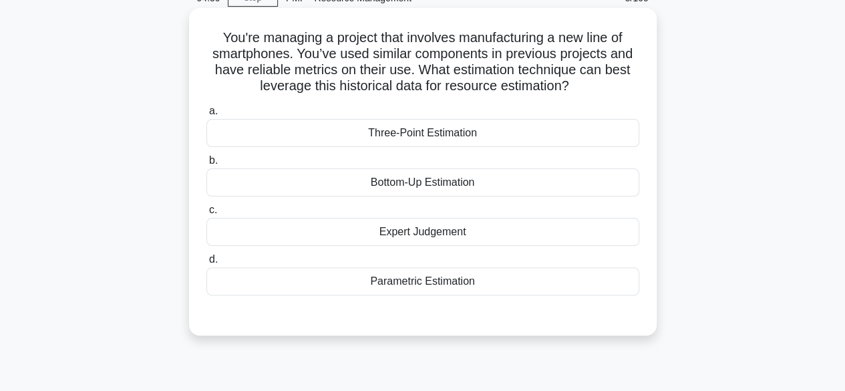
click at [429, 129] on div "Three-Point Estimation" at bounding box center [423, 133] width 433 height 28
click at [207, 116] on input "a. Three-Point Estimation" at bounding box center [207, 111] width 0 height 9
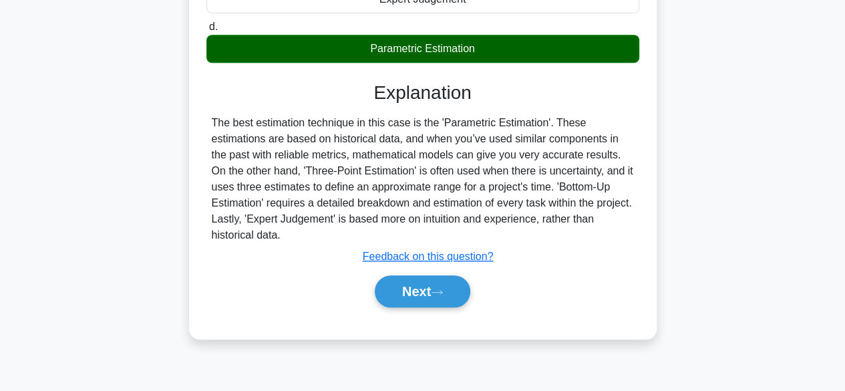
scroll to position [331, 0]
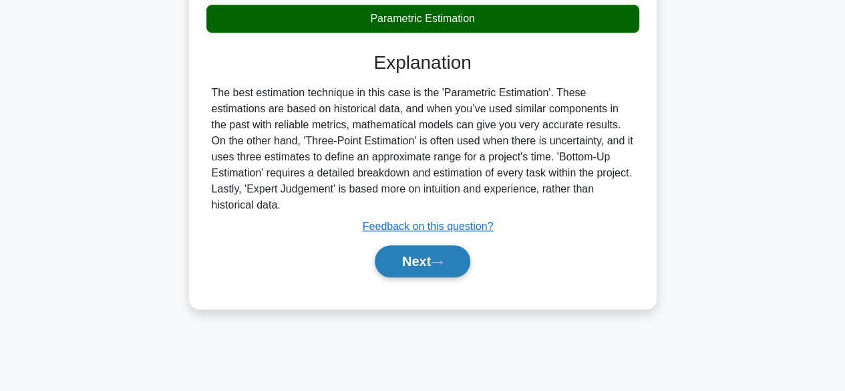
click at [410, 267] on button "Next" at bounding box center [423, 261] width 96 height 32
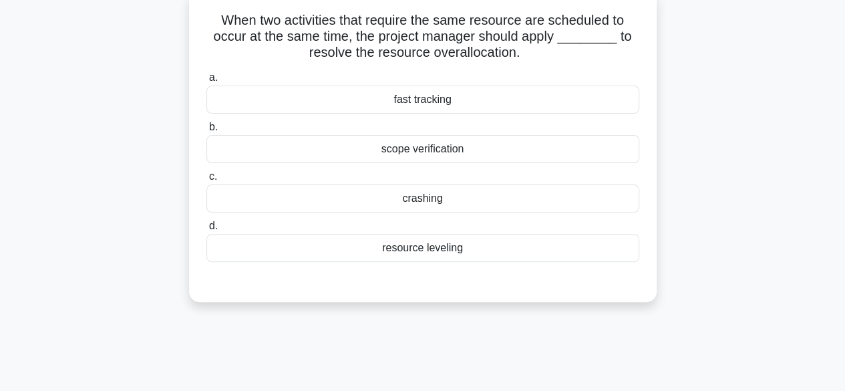
scroll to position [63, 0]
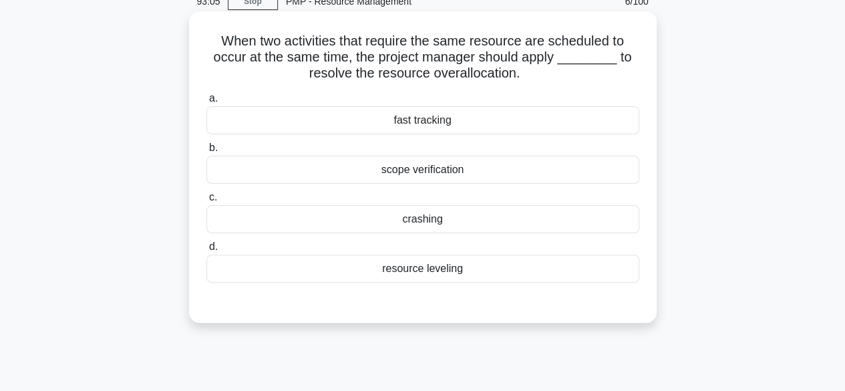
click at [429, 261] on div "resource leveling" at bounding box center [423, 269] width 433 height 28
click at [207, 251] on input "d. resource leveling" at bounding box center [207, 247] width 0 height 9
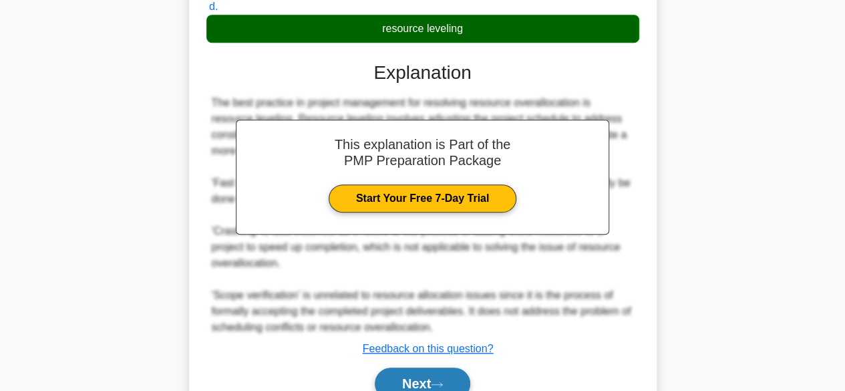
scroll to position [367, 0]
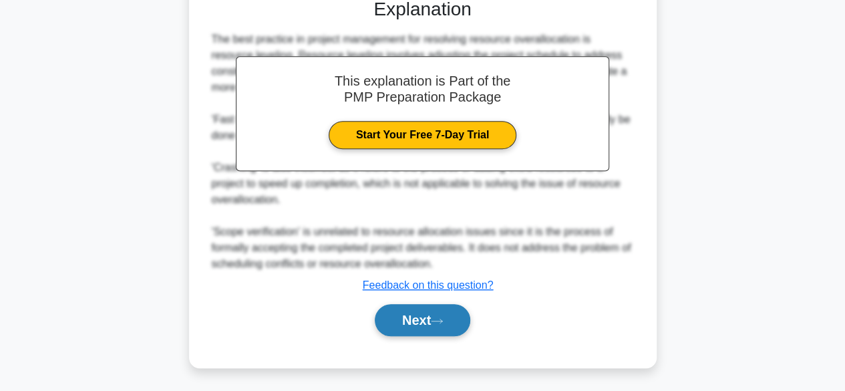
click at [412, 324] on button "Next" at bounding box center [423, 320] width 96 height 32
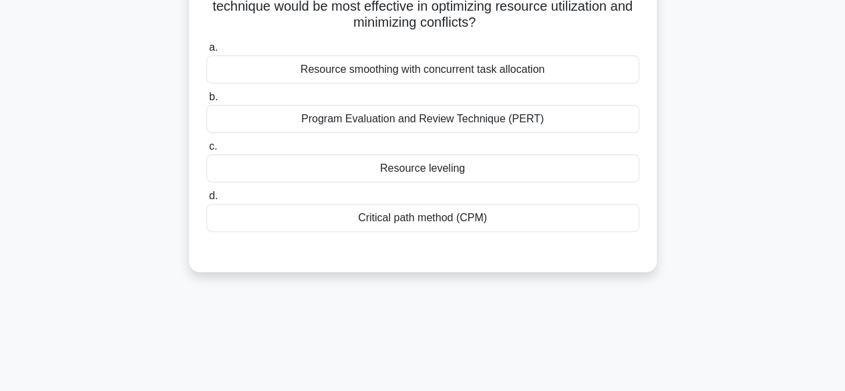
scroll to position [63, 0]
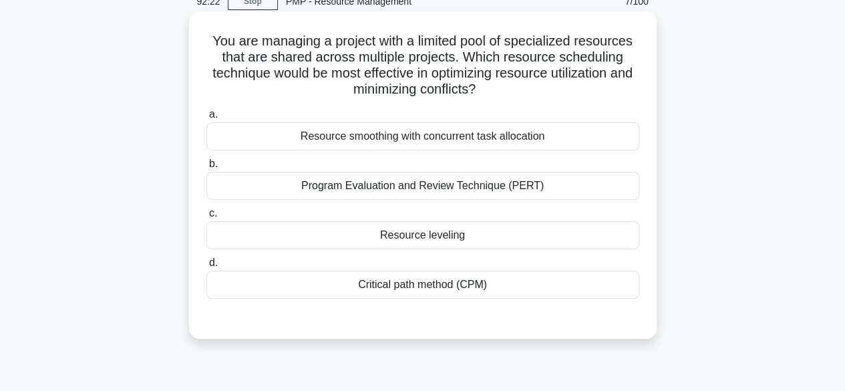
click at [408, 133] on div "Resource smoothing with concurrent task allocation" at bounding box center [423, 136] width 433 height 28
click at [207, 119] on input "a. Resource smoothing with concurrent task allocation" at bounding box center [207, 114] width 0 height 9
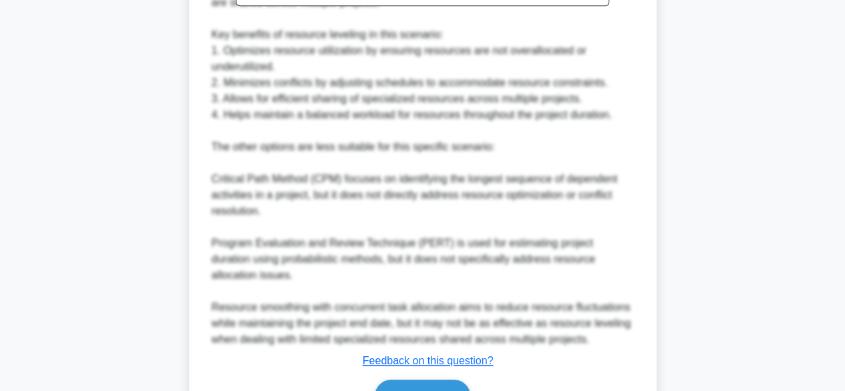
scroll to position [626, 0]
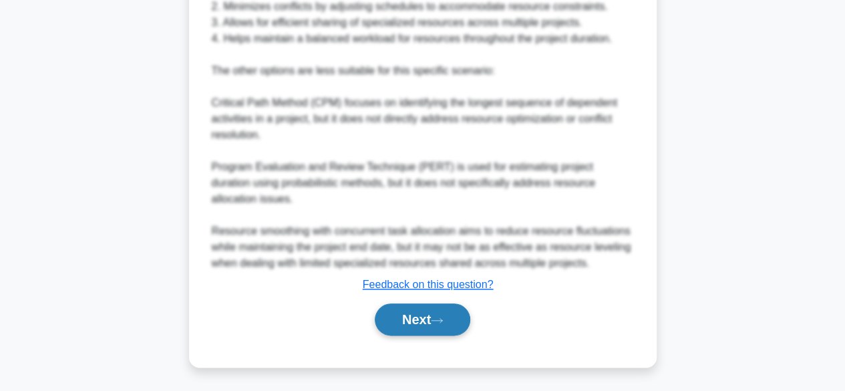
click at [422, 319] on button "Next" at bounding box center [423, 319] width 96 height 32
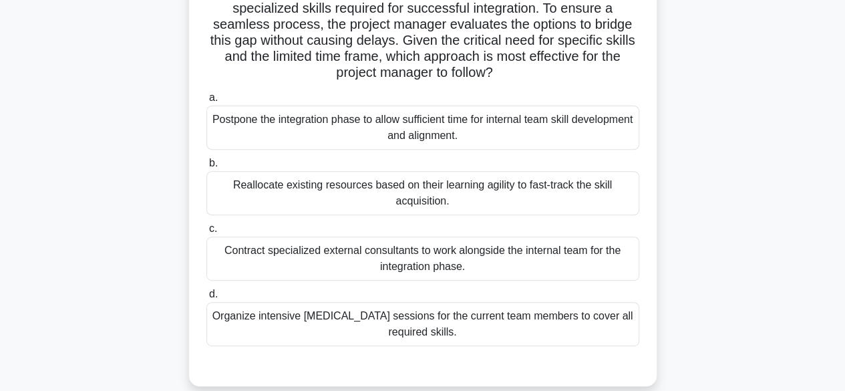
scroll to position [197, 0]
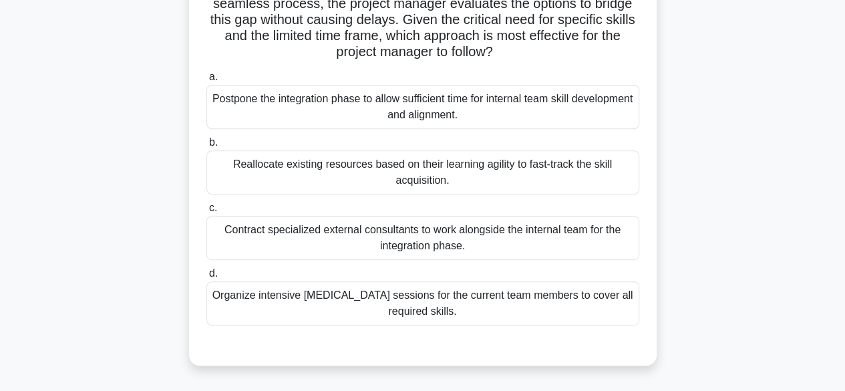
click at [392, 235] on div "Contract specialized external consultants to work alongside the internal team f…" at bounding box center [423, 238] width 433 height 44
click at [207, 213] on input "c. Contract specialized external consultants to work alongside the internal tea…" at bounding box center [207, 208] width 0 height 9
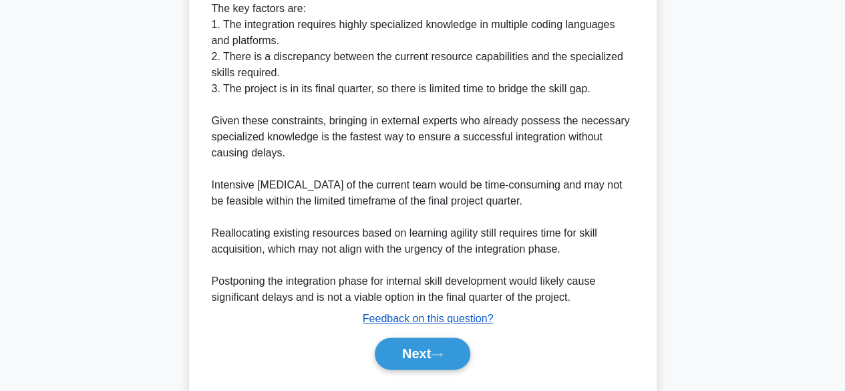
scroll to position [672, 0]
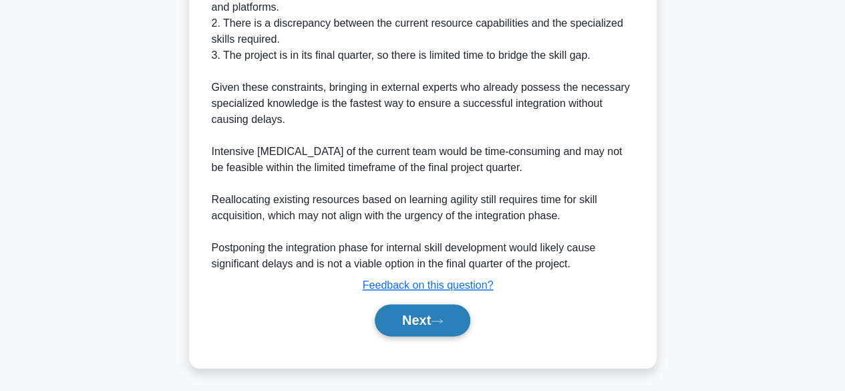
click at [407, 316] on button "Next" at bounding box center [423, 320] width 96 height 32
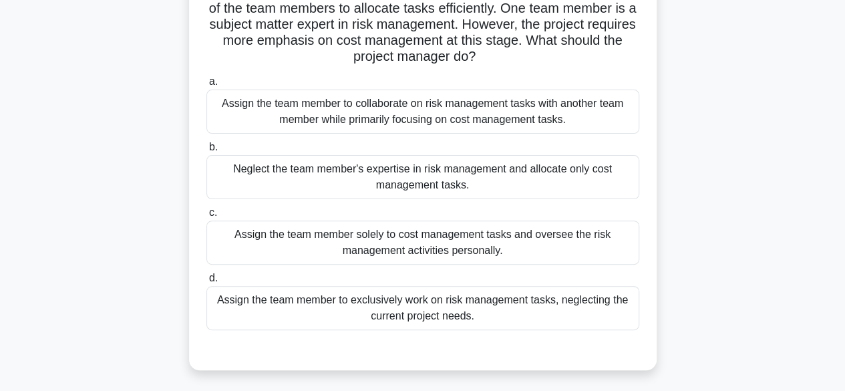
scroll to position [134, 0]
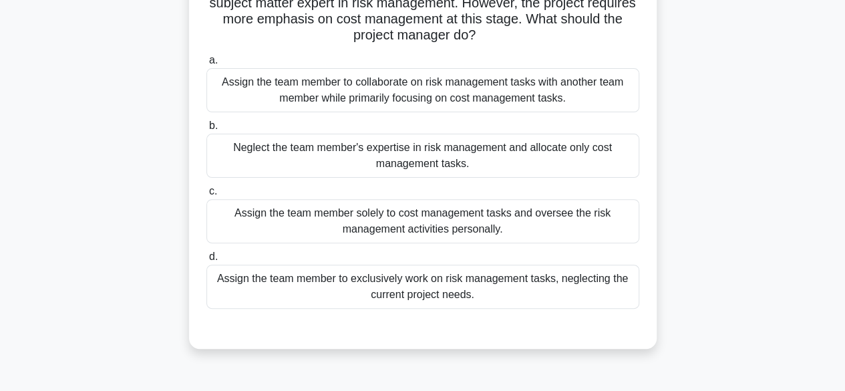
click at [449, 103] on div "Assign the team member to collaborate on risk management tasks with another tea…" at bounding box center [423, 90] width 433 height 44
click at [207, 65] on input "a. Assign the team member to collaborate on risk management tasks with another …" at bounding box center [207, 60] width 0 height 9
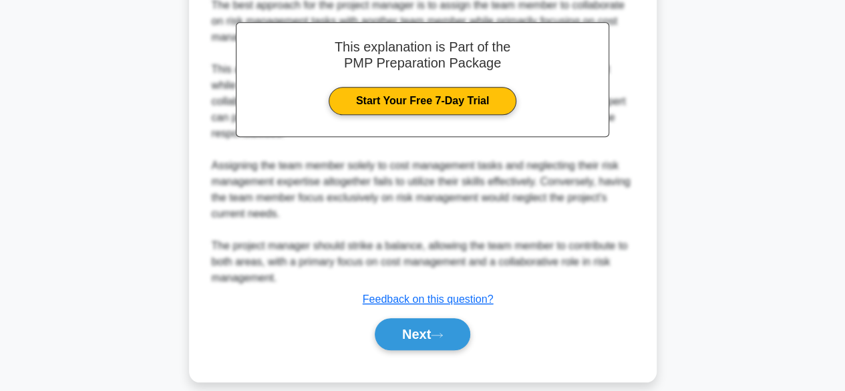
scroll to position [511, 0]
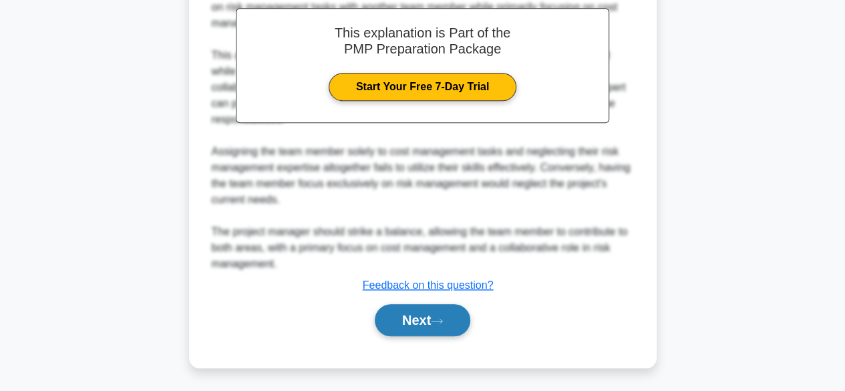
click at [409, 317] on button "Next" at bounding box center [423, 320] width 96 height 32
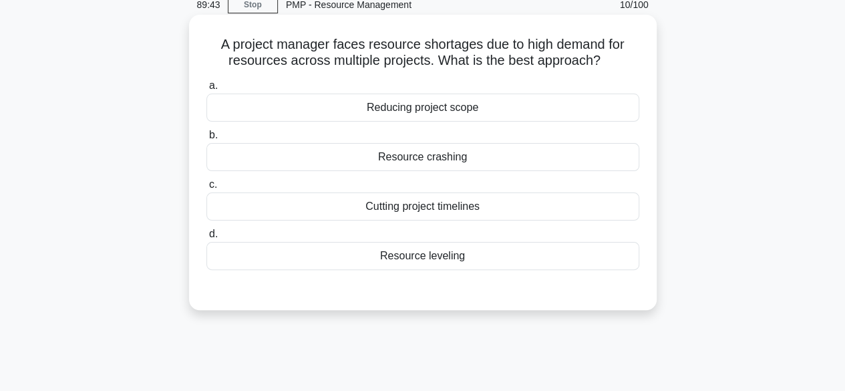
scroll to position [67, 0]
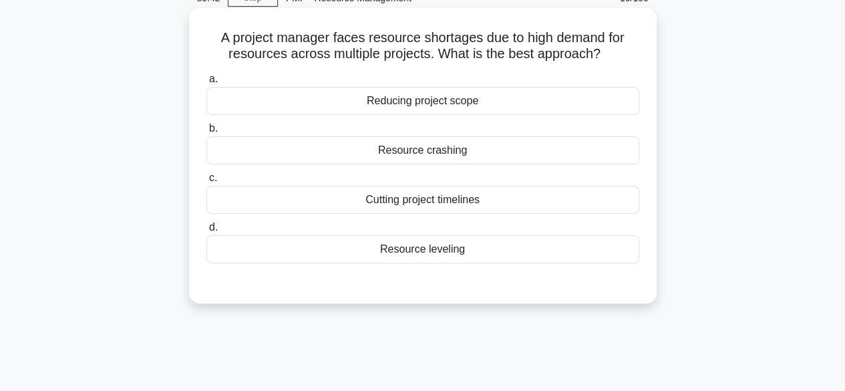
click at [426, 152] on div "Resource crashing" at bounding box center [423, 150] width 433 height 28
click at [207, 133] on input "b. Resource crashing" at bounding box center [207, 128] width 0 height 9
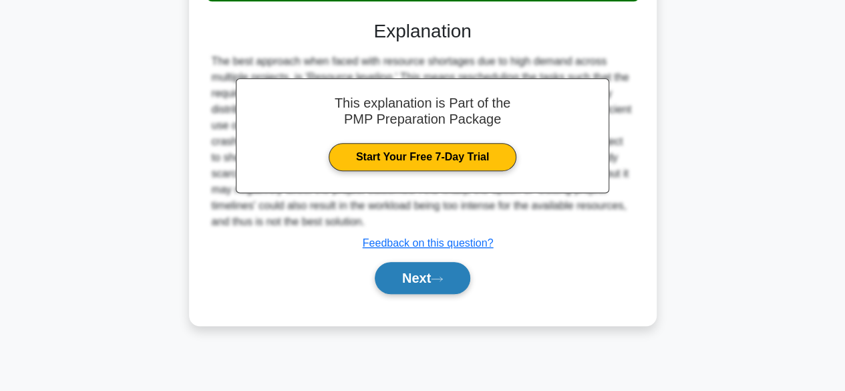
scroll to position [331, 0]
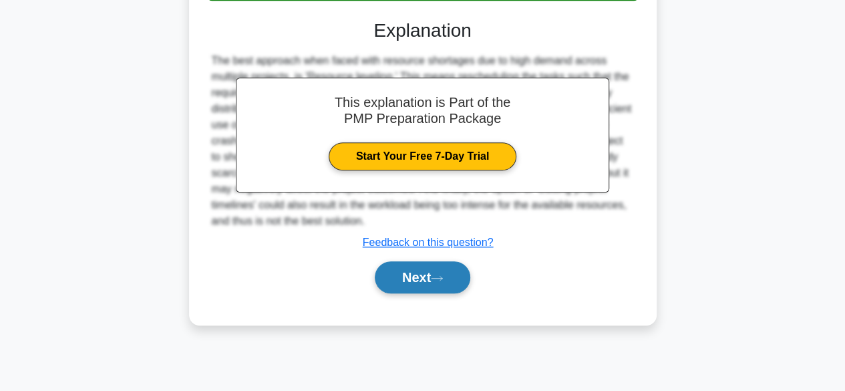
click at [406, 272] on button "Next" at bounding box center [423, 277] width 96 height 32
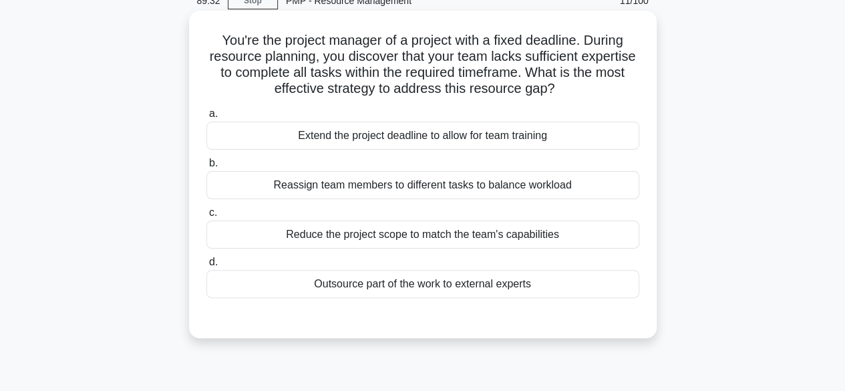
scroll to position [0, 0]
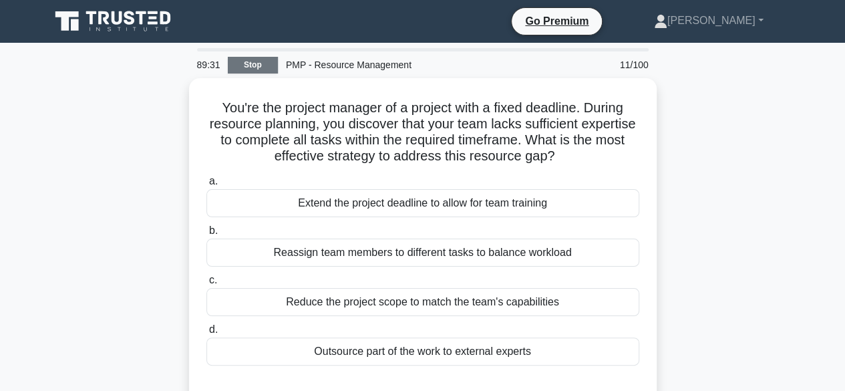
click at [240, 63] on link "Stop" at bounding box center [253, 65] width 50 height 17
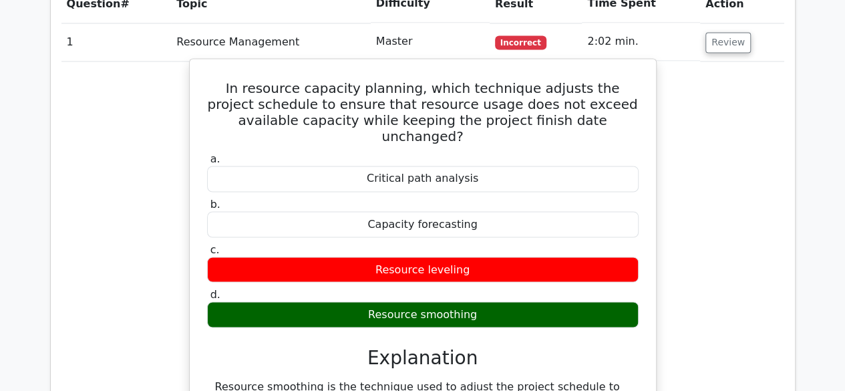
scroll to position [802, 0]
